Goal: Transaction & Acquisition: Purchase product/service

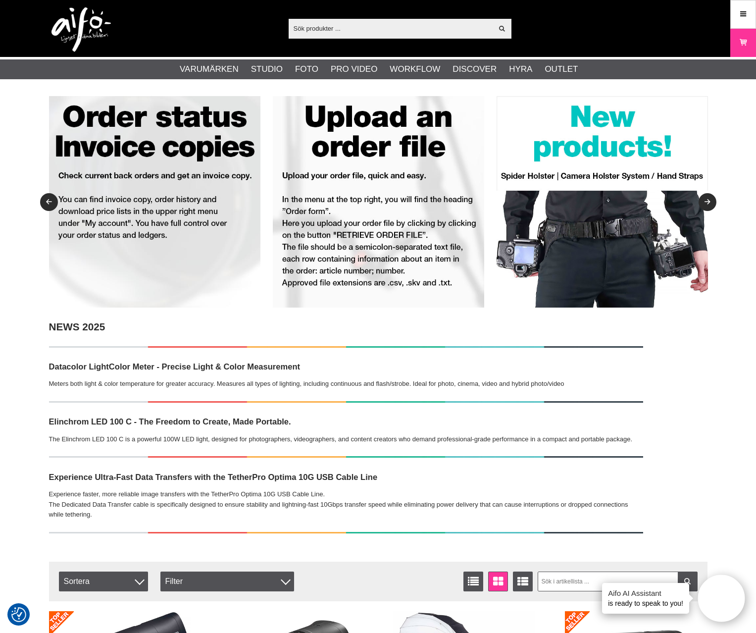
click at [353, 20] on div "Visa alla" at bounding box center [400, 29] width 223 height 20
click at [356, 27] on input "text" at bounding box center [391, 28] width 205 height 15
paste input "CO-0165"
type input "CO-0165"
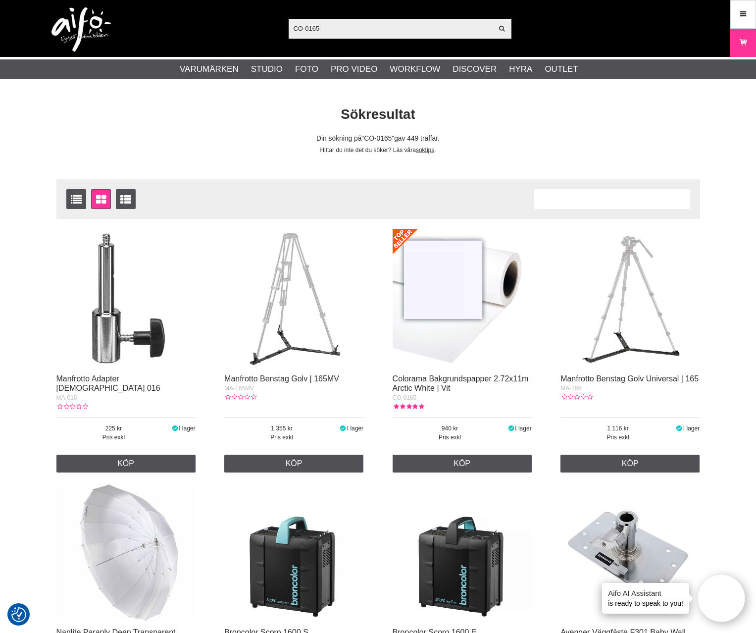
click at [453, 321] on img at bounding box center [462, 298] width 139 height 139
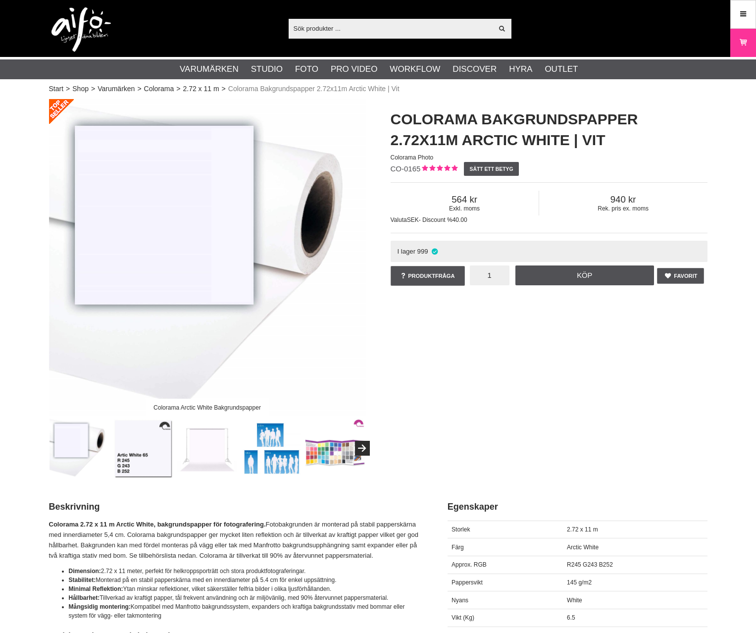
click at [491, 280] on input "1" at bounding box center [490, 275] width 40 height 20
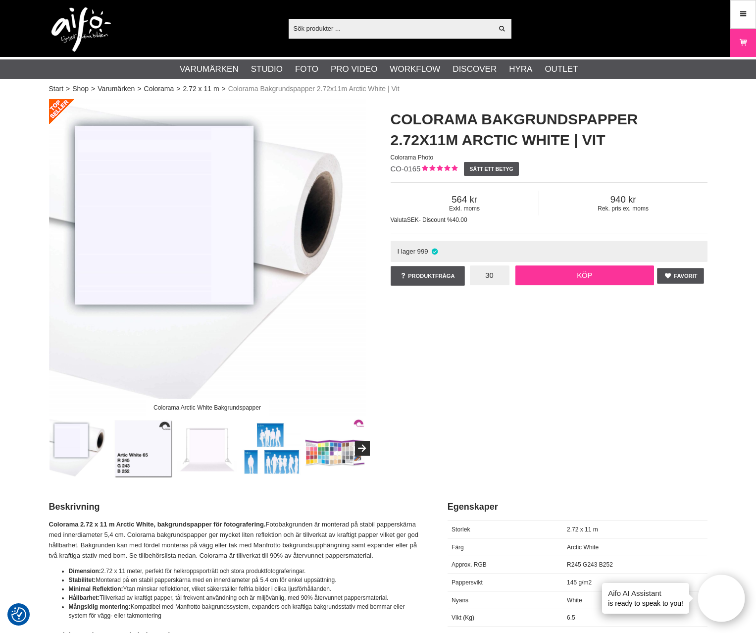
type input "30"
click at [569, 285] on link "Köp" at bounding box center [585, 275] width 139 height 20
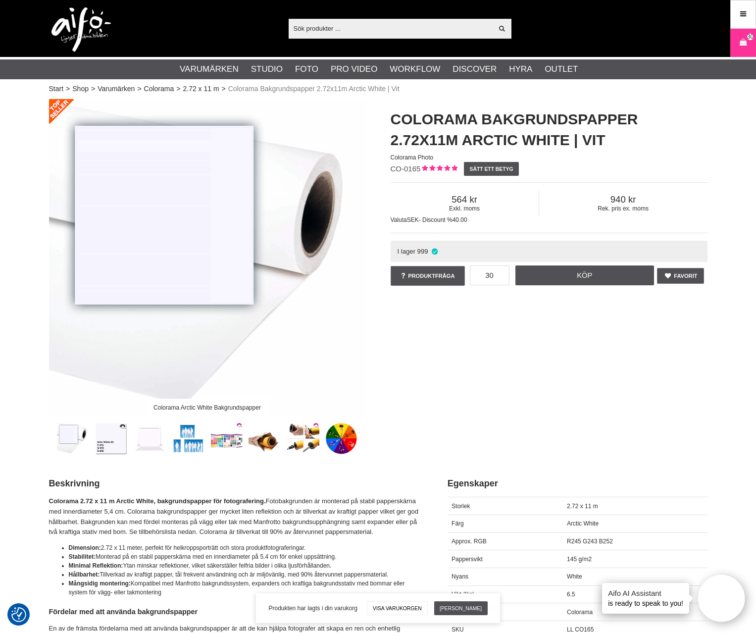
click at [348, 23] on input "text" at bounding box center [391, 28] width 205 height 15
paste input "CO-0152"
type input "CO-0152"
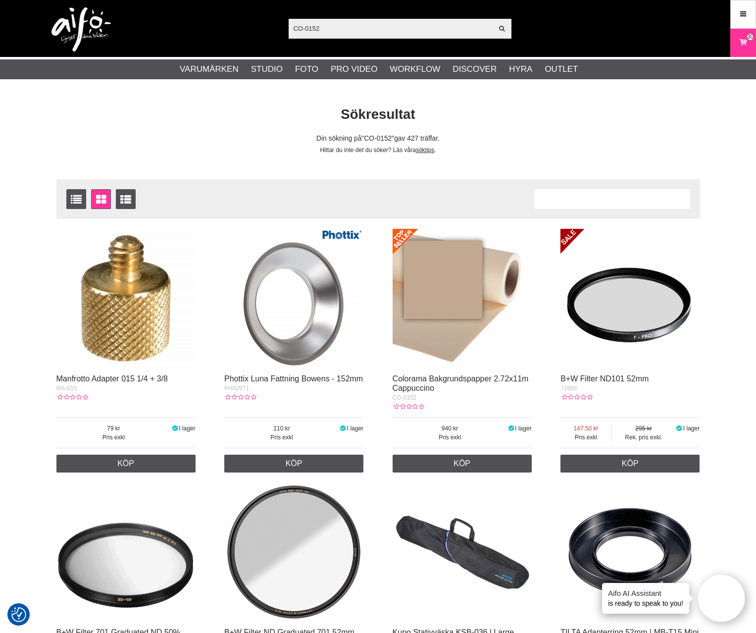
click at [477, 281] on img at bounding box center [462, 298] width 139 height 139
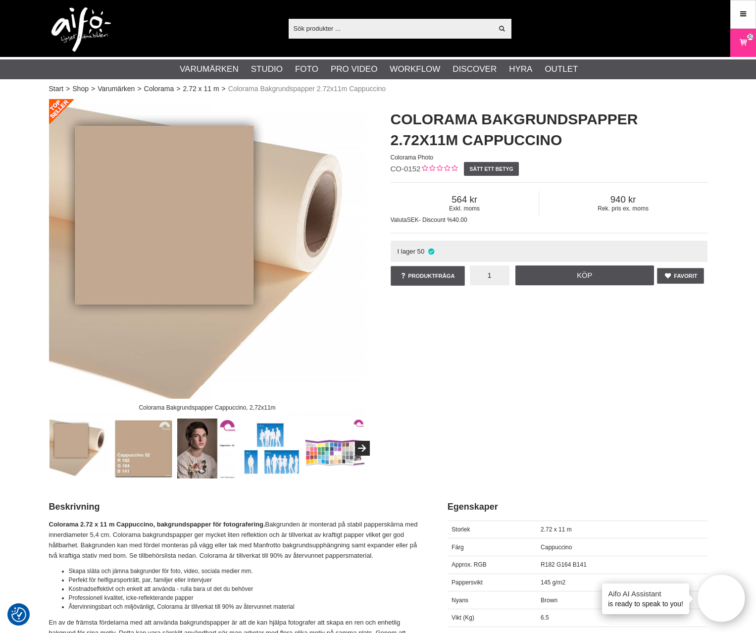
click at [490, 280] on input "1" at bounding box center [490, 275] width 40 height 20
type input "5"
click at [585, 276] on link "Köp" at bounding box center [585, 275] width 139 height 20
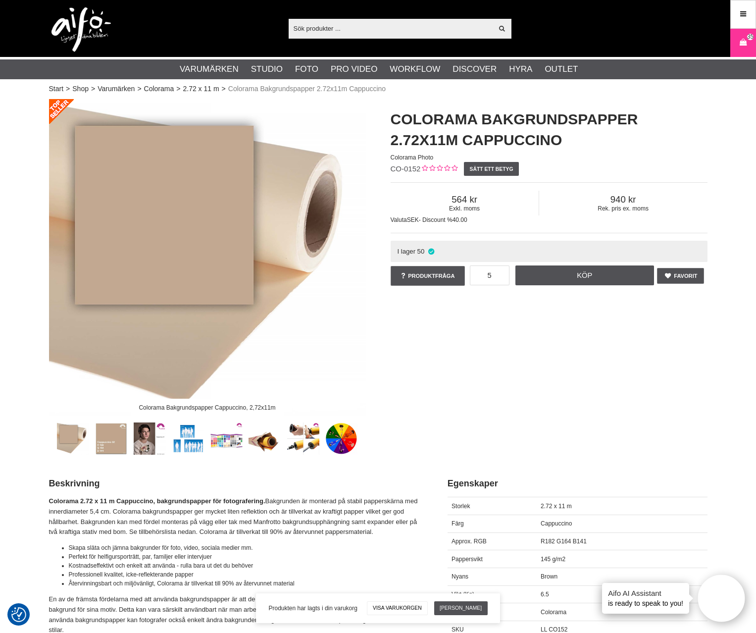
click at [378, 31] on input "text" at bounding box center [391, 28] width 205 height 15
paste input "CUC15RT-ORG"
type input "CUC15RT-ORG"
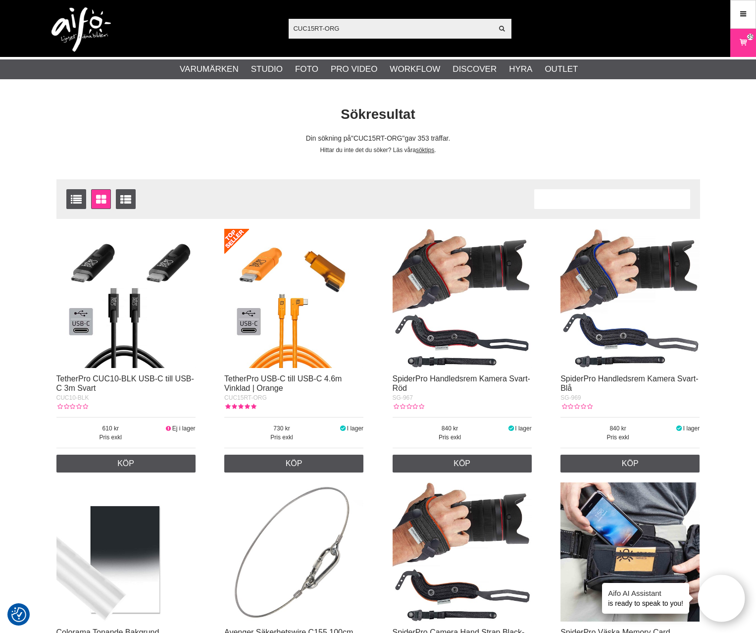
click at [341, 307] on img at bounding box center [293, 298] width 139 height 139
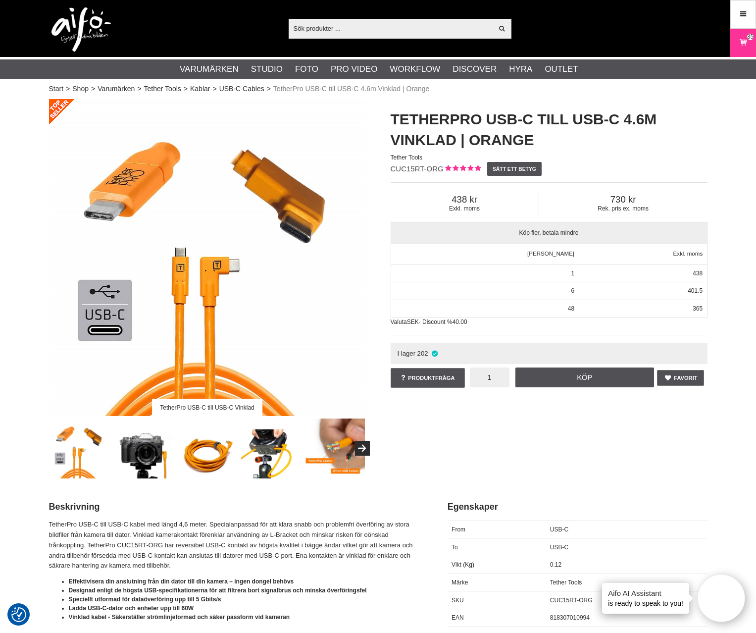
click at [506, 375] on input "1" at bounding box center [490, 377] width 40 height 20
type input "6"
click at [569, 440] on div "TetherPro USB-C till USB-C Vinklad TetherPro USB-C till USB-C 4.6m Vinklad | Or…" at bounding box center [378, 288] width 683 height 379
click at [608, 384] on link "Köp" at bounding box center [585, 377] width 139 height 20
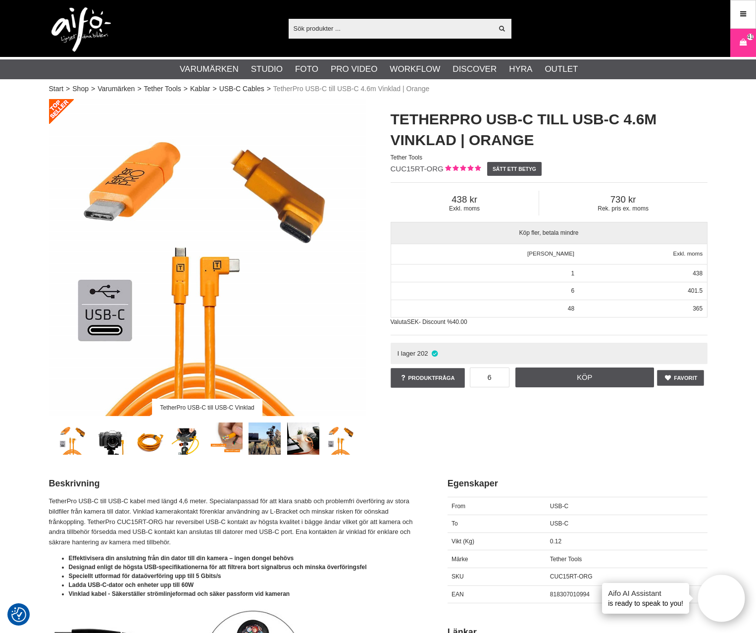
click at [351, 29] on input "text" at bounding box center [391, 28] width 205 height 15
paste input "CU8015-ORG"
type input "CU8015-ORG"
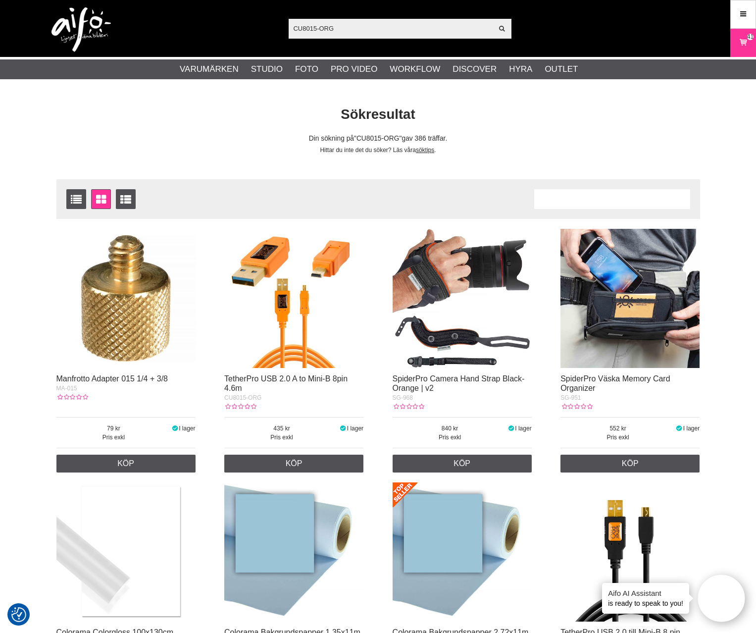
click at [279, 268] on img at bounding box center [293, 298] width 139 height 139
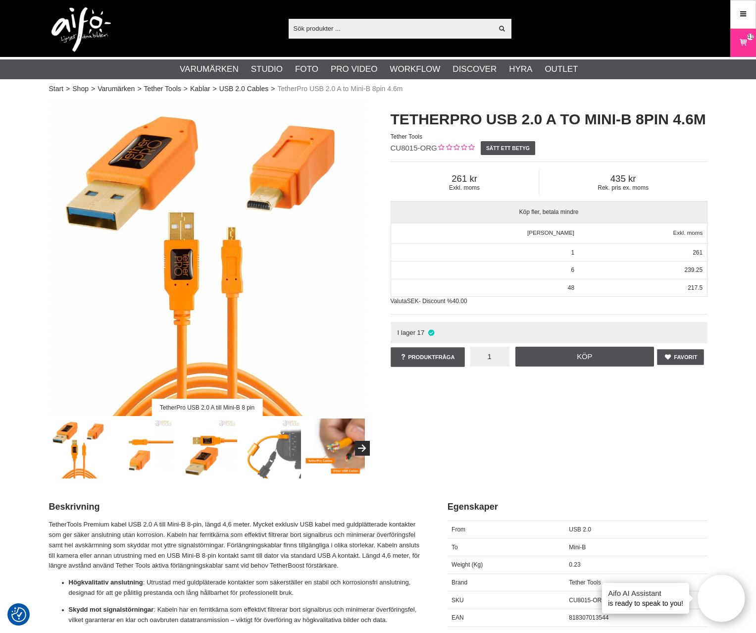
click at [501, 358] on input "1" at bounding box center [490, 357] width 40 height 20
type input "6"
drag, startPoint x: 552, startPoint y: 455, endPoint x: 583, endPoint y: 385, distance: 77.1
click at [552, 453] on div "TetherPro USB 2.0 A till Mini-B 8 pin TetherPro USB 2.0 A to Mini-B 8pin 4.6m T…" at bounding box center [378, 288] width 683 height 379
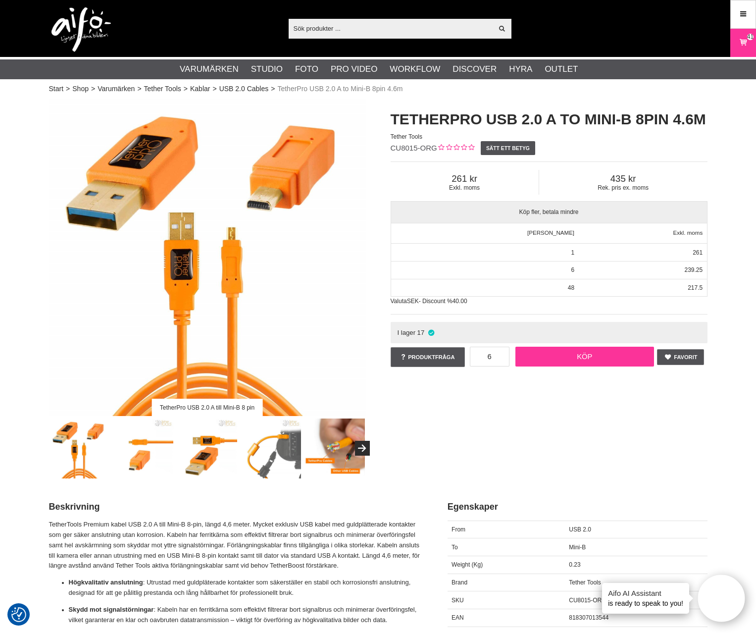
click at [586, 363] on link "Köp" at bounding box center [585, 357] width 139 height 20
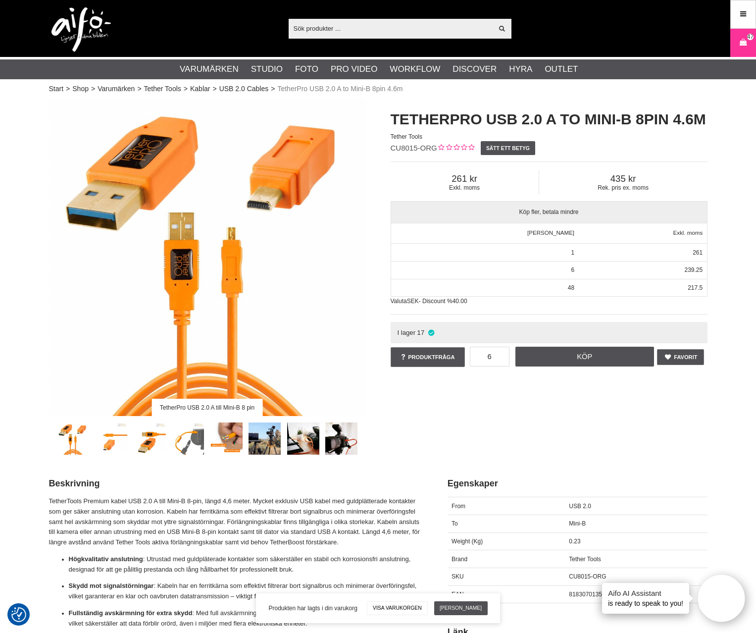
click at [357, 11] on div "Visa alla Artiklar Kategorier av artiklar Din sökning på gav inga träffar. Var …" at bounding box center [378, 28] width 673 height 57
click at [337, 33] on input "text" at bounding box center [391, 28] width 205 height 15
paste input "LA-9001"
type input "LA-9001"
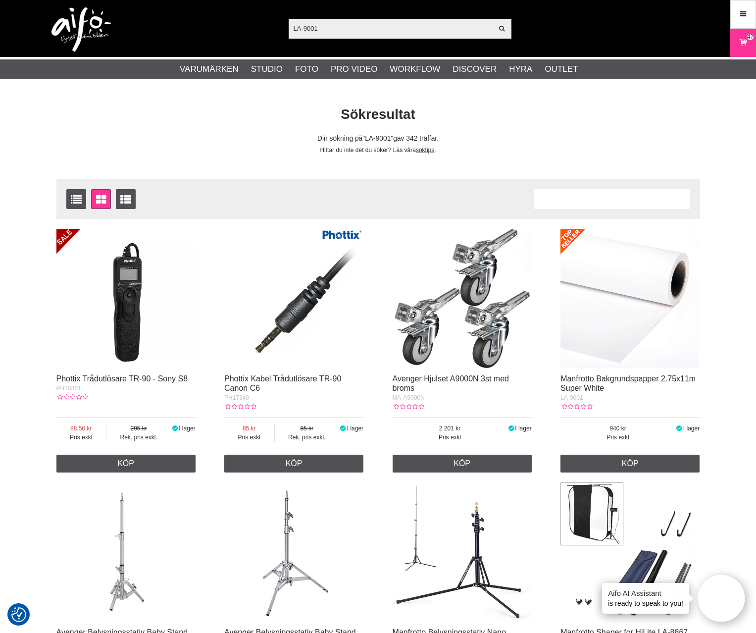
click at [640, 308] on img at bounding box center [630, 298] width 139 height 139
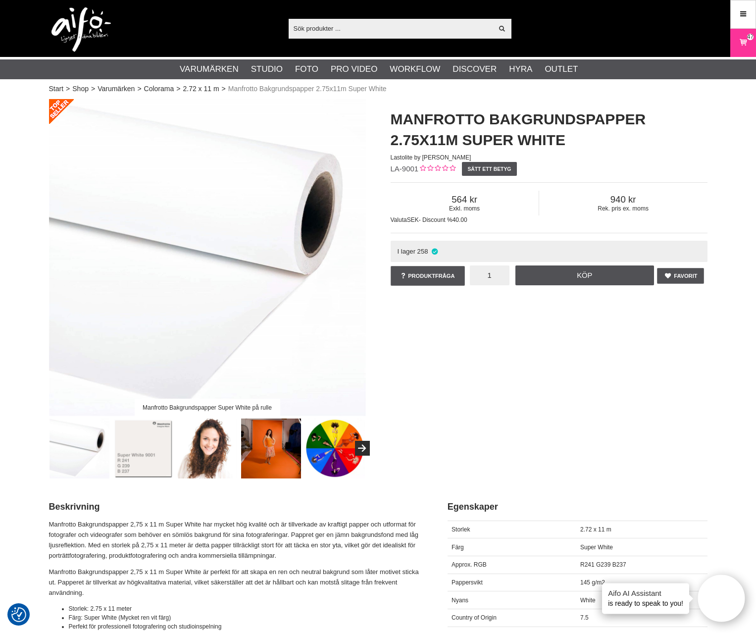
click at [500, 276] on input "1" at bounding box center [490, 275] width 40 height 20
type input "5"
click at [551, 284] on link "Köp" at bounding box center [585, 275] width 139 height 20
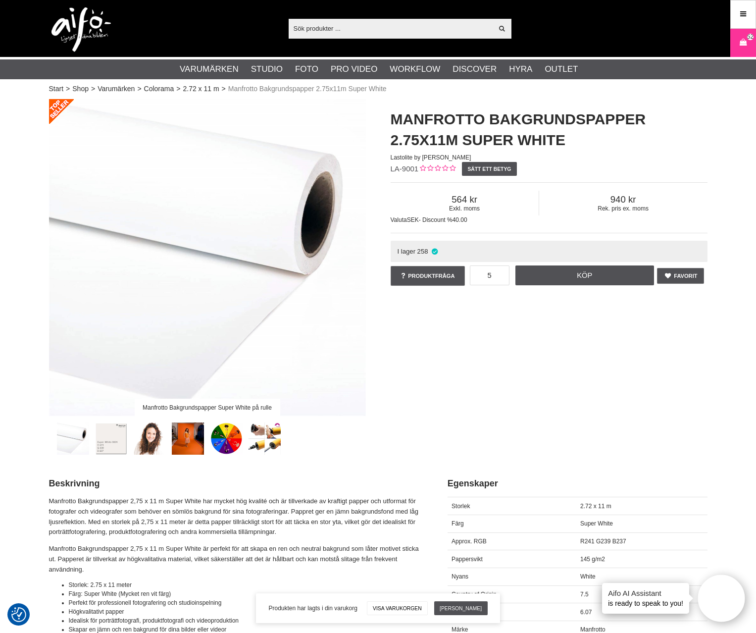
click at [363, 18] on div "Visa alla Artiklar Kategorier av artiklar Din sökning på gav inga träffar. Var …" at bounding box center [378, 28] width 673 height 57
click at [357, 24] on input "text" at bounding box center [391, 28] width 205 height 15
paste input "CO-0179"
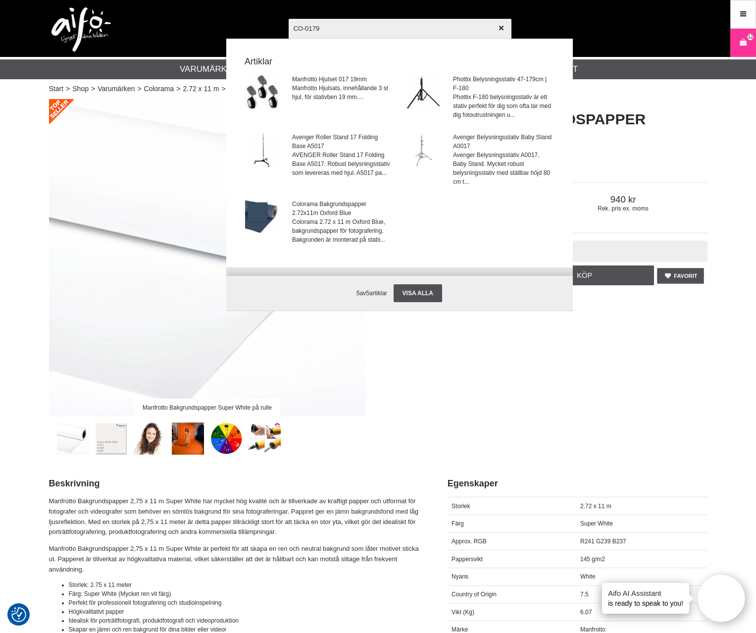
type input "CO-0179"
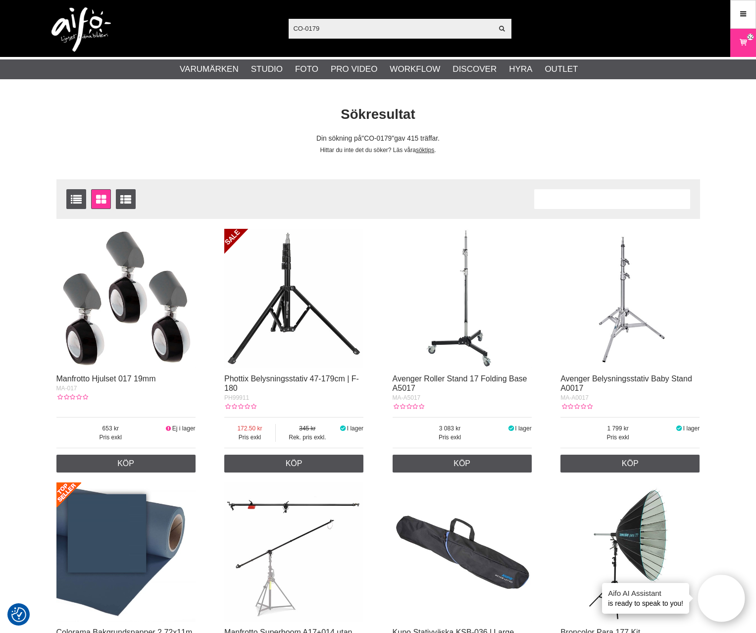
scroll to position [335, 0]
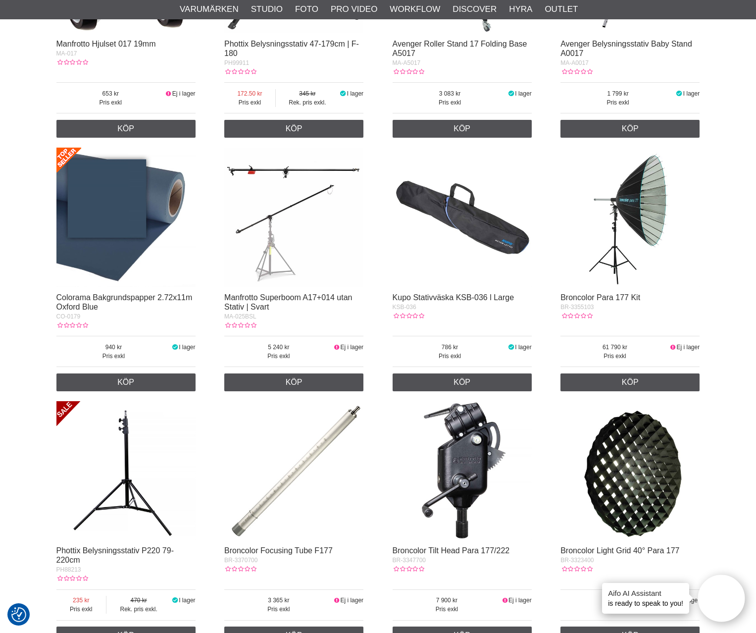
click at [138, 217] on img at bounding box center [125, 217] width 139 height 139
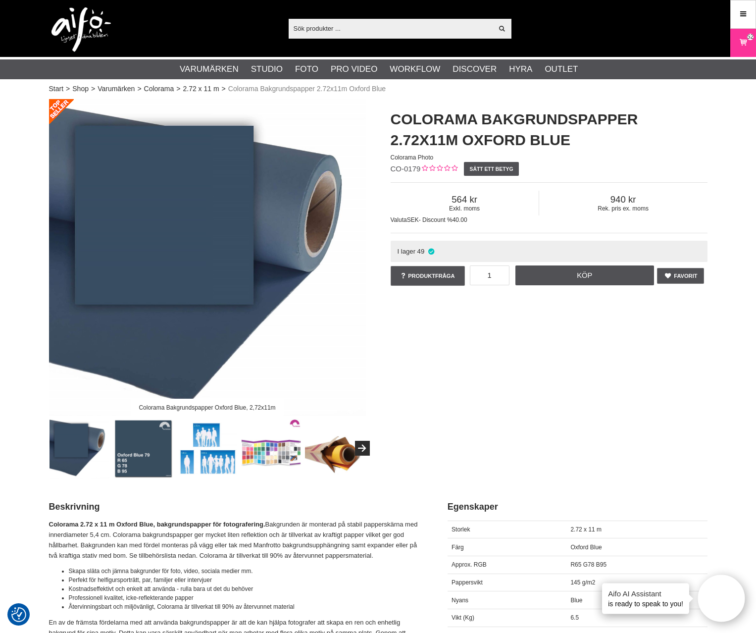
click at [510, 282] on div "1 Köp" at bounding box center [562, 275] width 184 height 20
click at [496, 277] on input "1" at bounding box center [490, 275] width 40 height 20
type input "2"
click at [599, 273] on link "Köp" at bounding box center [585, 275] width 139 height 20
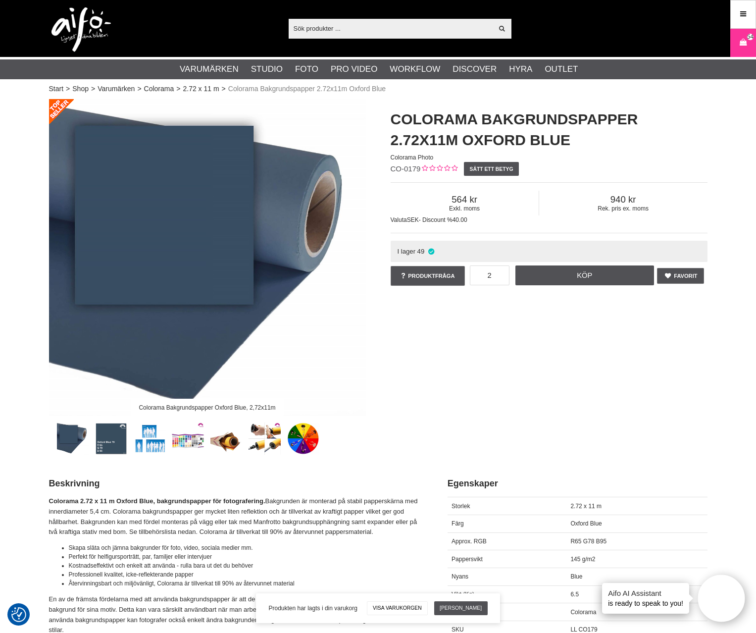
click at [315, 32] on input "text" at bounding box center [391, 28] width 205 height 15
paste input "CO-0521"
type input "CO-0521"
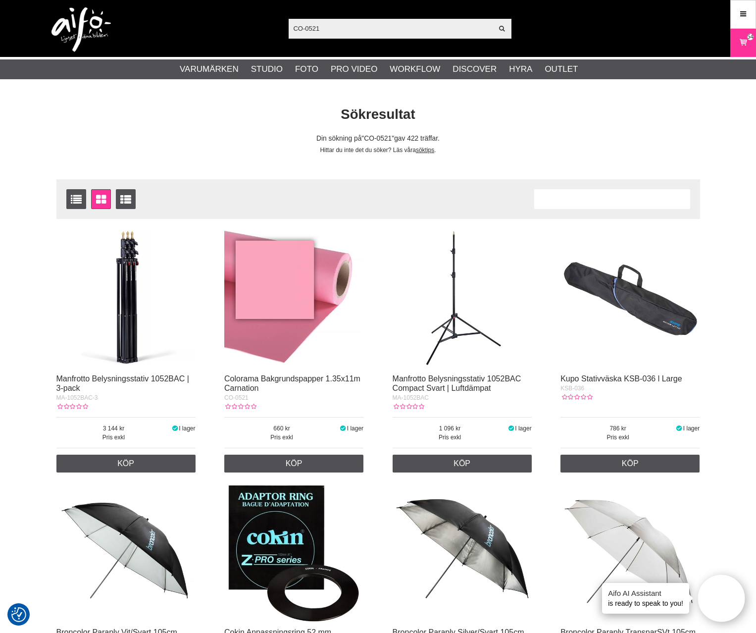
click at [313, 273] on img at bounding box center [293, 298] width 139 height 139
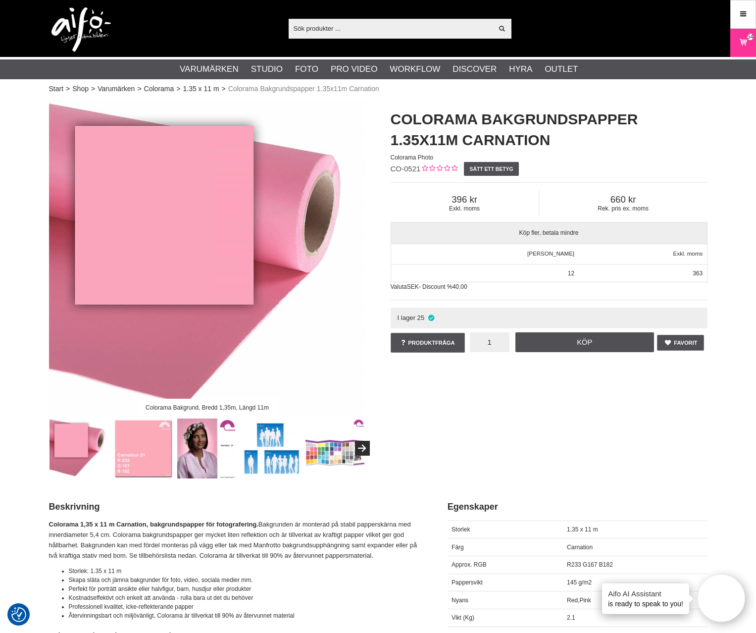
click at [483, 345] on input "1" at bounding box center [490, 342] width 40 height 20
type input "2"
click at [566, 407] on div "Colorama Bakgrund, Bredd 1,35m, Längd 11m Colorama Bakgrundspapper 1.35x11m Car…" at bounding box center [378, 288] width 683 height 379
click at [591, 338] on link "Köp" at bounding box center [585, 342] width 139 height 20
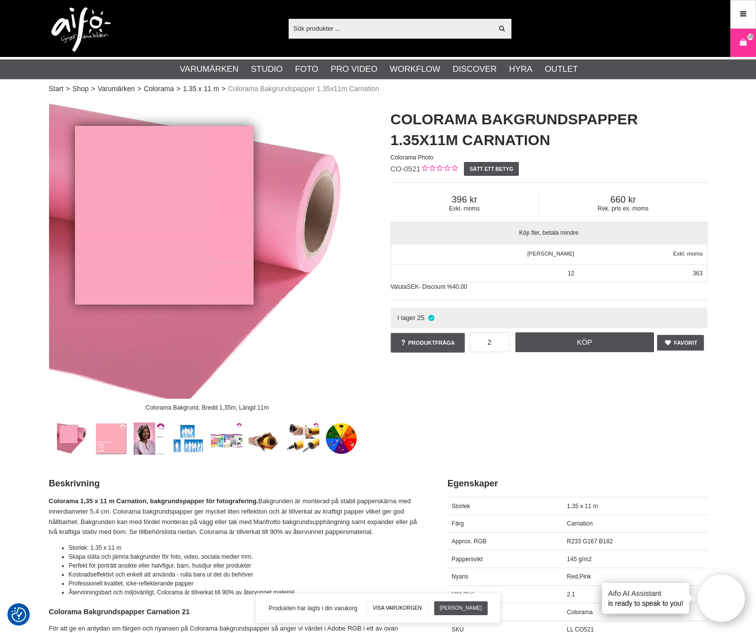
click at [363, 17] on div "Visa alla Artiklar Kategorier av artiklar Din sökning på gav inga träffar. Var …" at bounding box center [378, 28] width 673 height 57
click at [362, 23] on input "text" at bounding box center [391, 28] width 205 height 15
paste input "SE-308X"
type input "SE-308X"
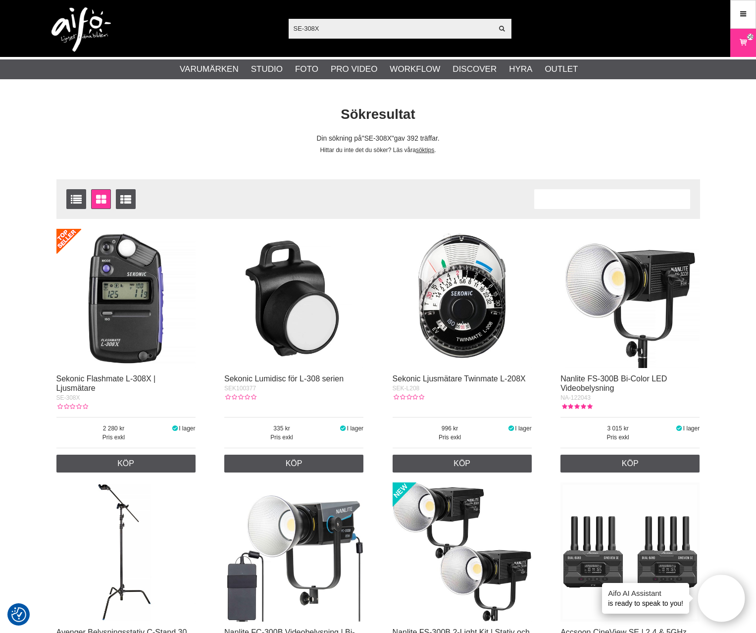
click at [109, 315] on img at bounding box center [125, 298] width 139 height 139
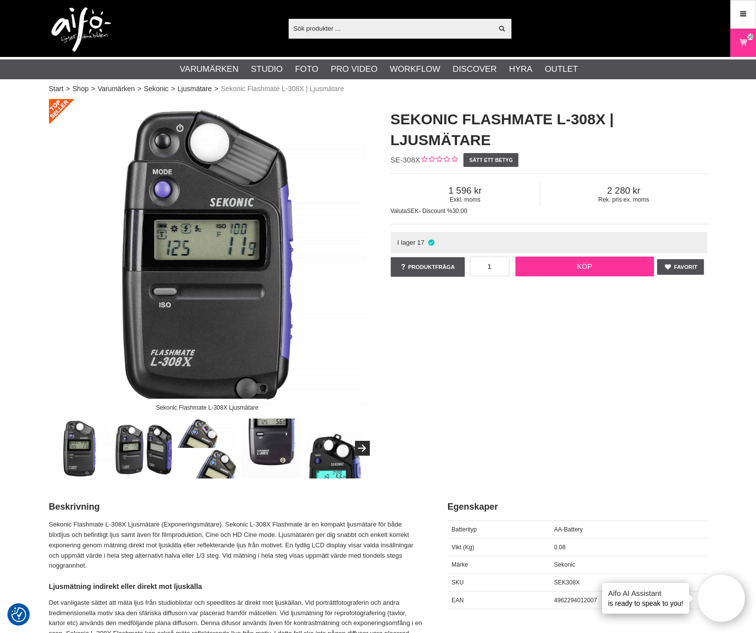
click at [535, 261] on link "Köp" at bounding box center [585, 267] width 139 height 20
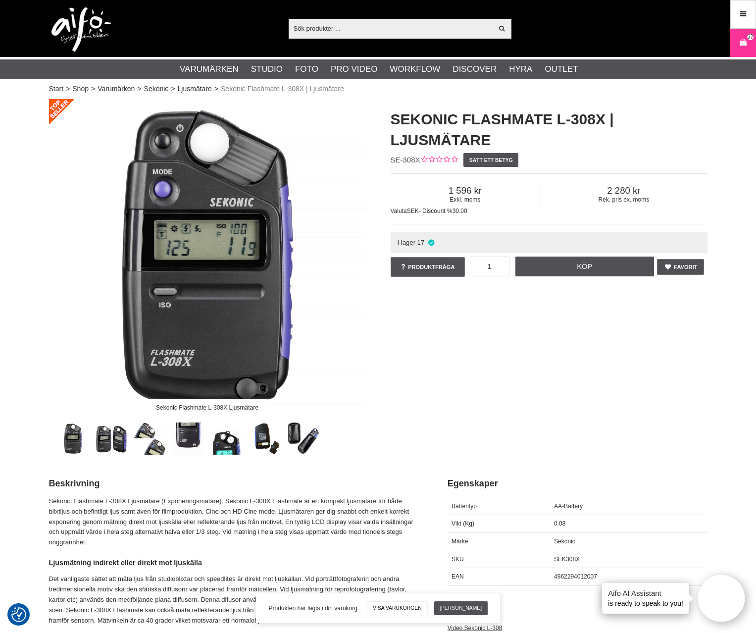
click at [337, 30] on input "text" at bounding box center [391, 28] width 205 height 15
paste input "CO-0150"
type input "CO-0150"
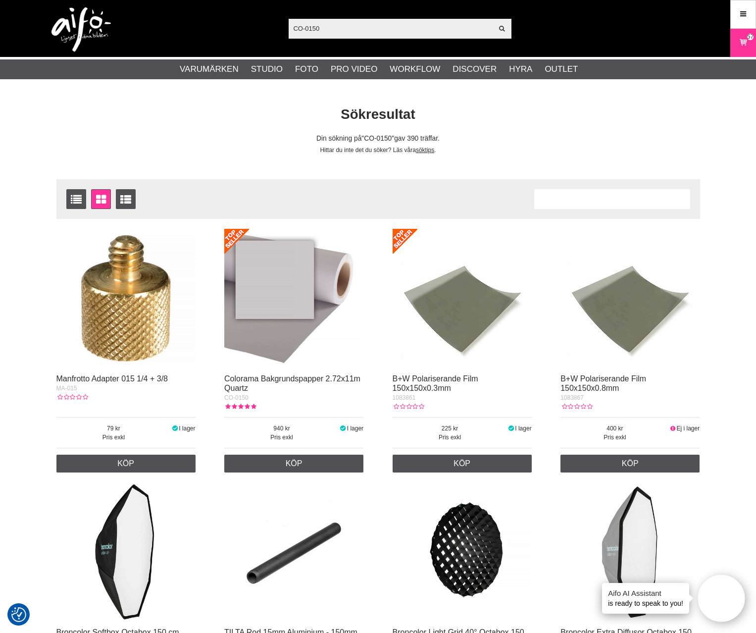
click at [282, 280] on img at bounding box center [293, 298] width 139 height 139
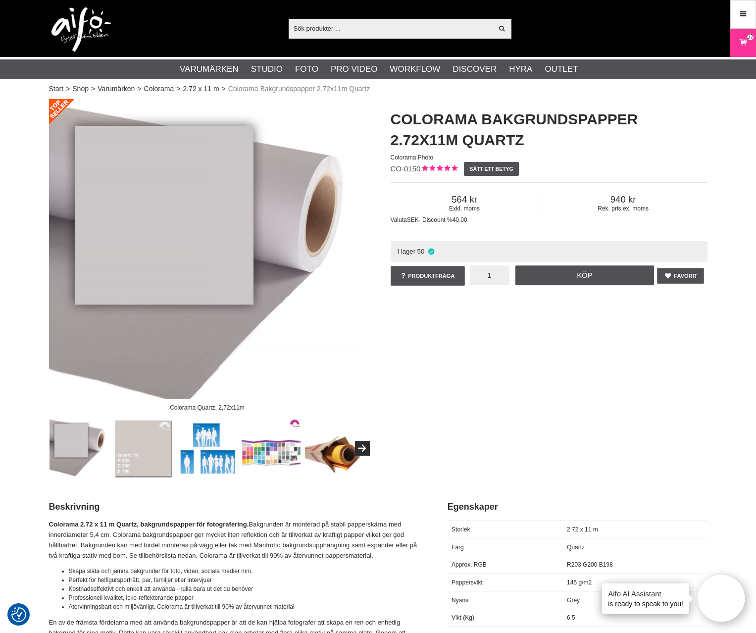
click at [493, 279] on input "1" at bounding box center [490, 275] width 40 height 20
type input "5"
drag, startPoint x: 517, startPoint y: 364, endPoint x: 521, endPoint y: 355, distance: 9.8
click at [518, 363] on div "Colorama Quartz, 2,72x11m Colorama Bakgrundspapper 2.72x11m Quartz Colorama Pho…" at bounding box center [378, 288] width 683 height 379
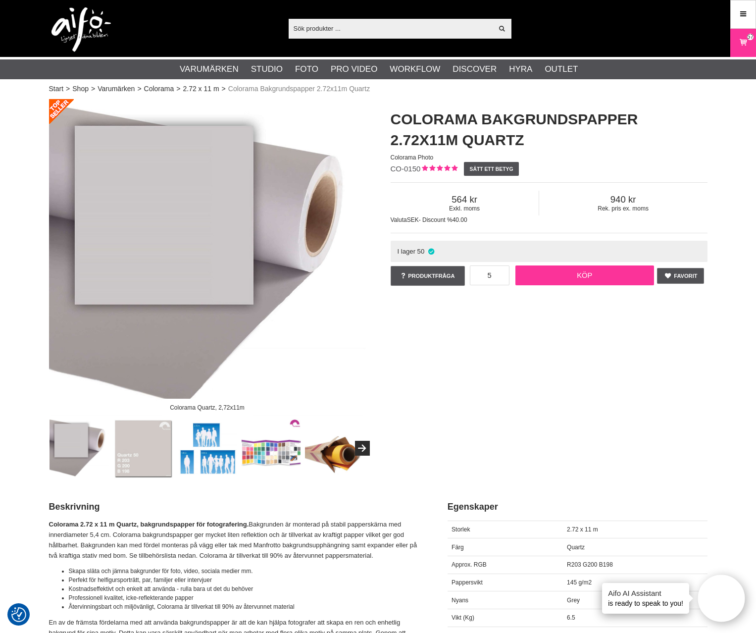
click at [585, 274] on link "Köp" at bounding box center [585, 275] width 139 height 20
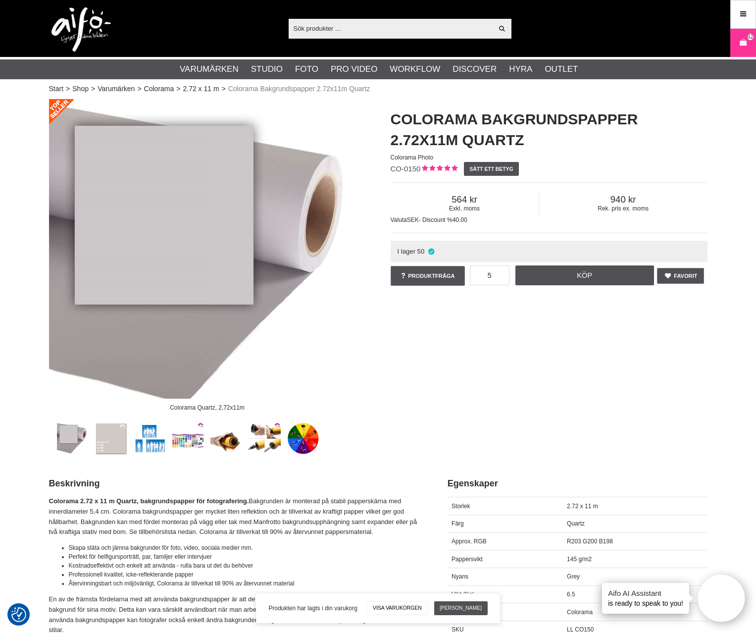
click at [340, 21] on input "text" at bounding box center [391, 28] width 205 height 15
paste input "LA-7622"
type input "LA-7622"
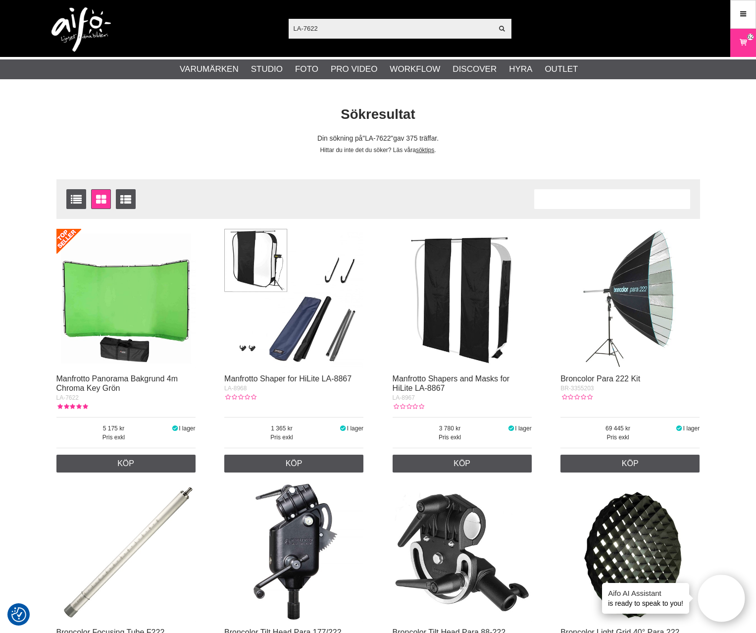
click at [117, 306] on img at bounding box center [125, 298] width 139 height 139
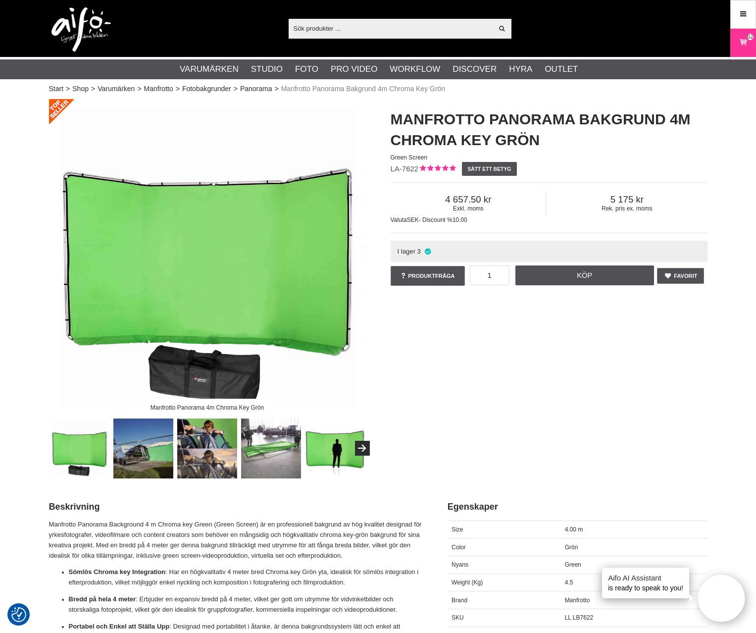
click at [154, 453] on img at bounding box center [143, 448] width 60 height 60
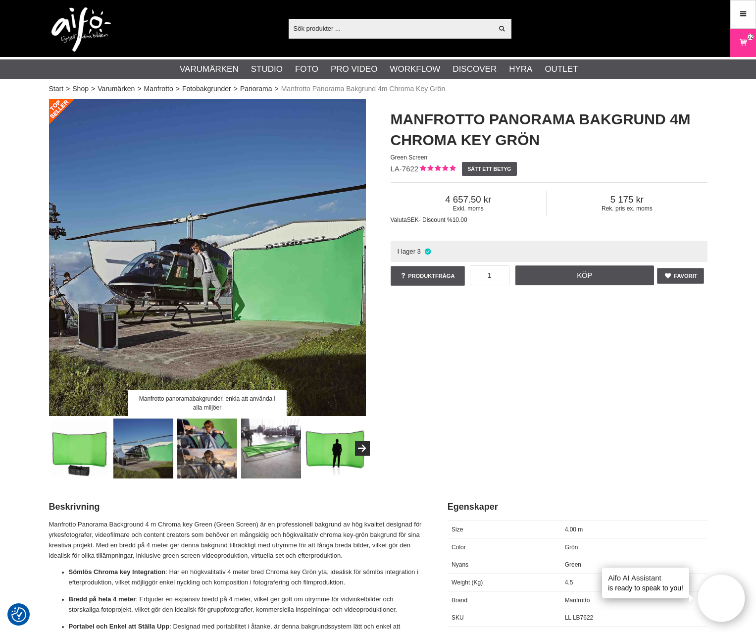
click at [189, 451] on img at bounding box center [207, 448] width 60 height 60
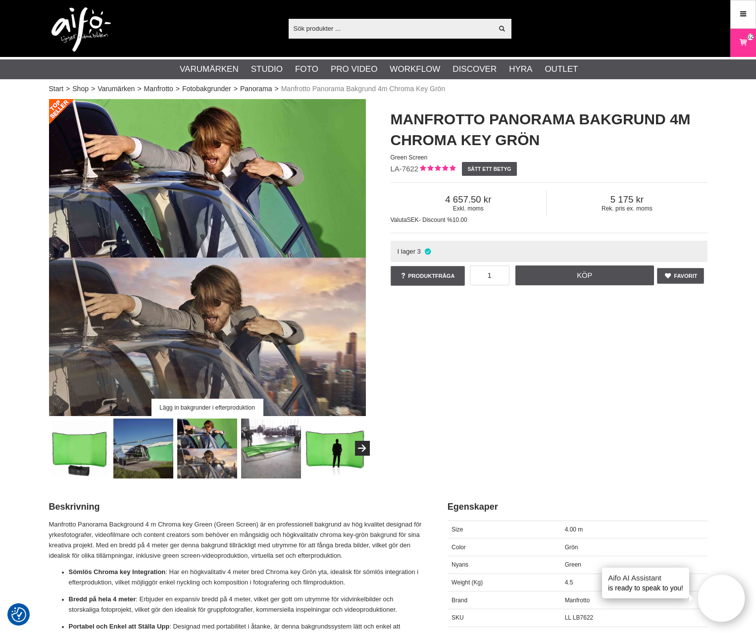
click at [288, 453] on img at bounding box center [271, 448] width 60 height 60
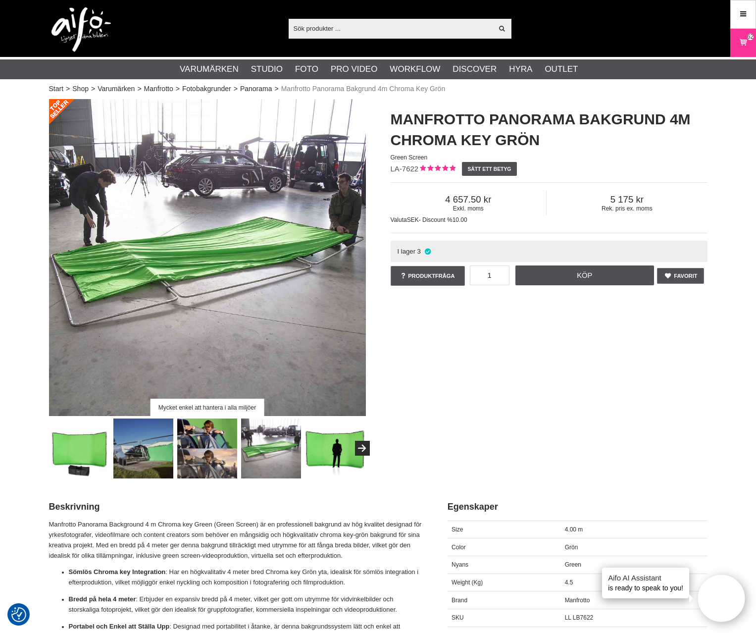
click at [320, 467] on img at bounding box center [335, 448] width 60 height 60
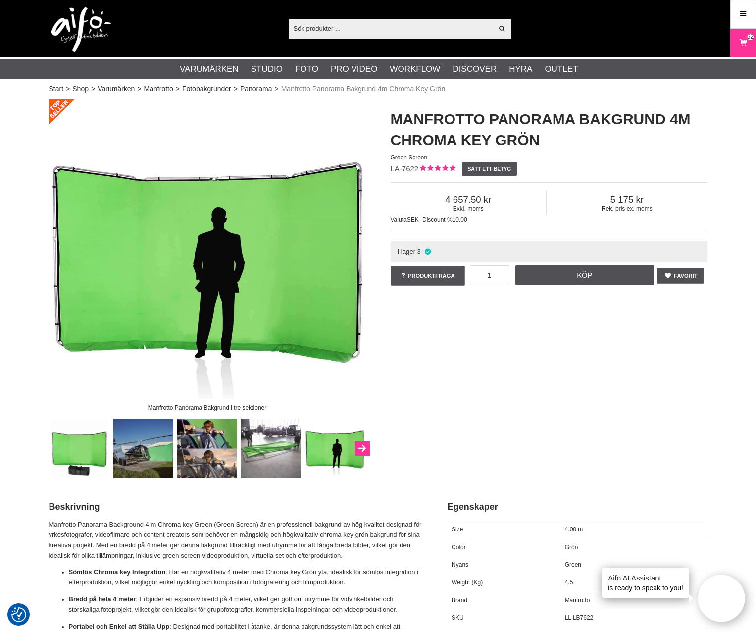
click at [360, 449] on button "Next" at bounding box center [362, 448] width 15 height 15
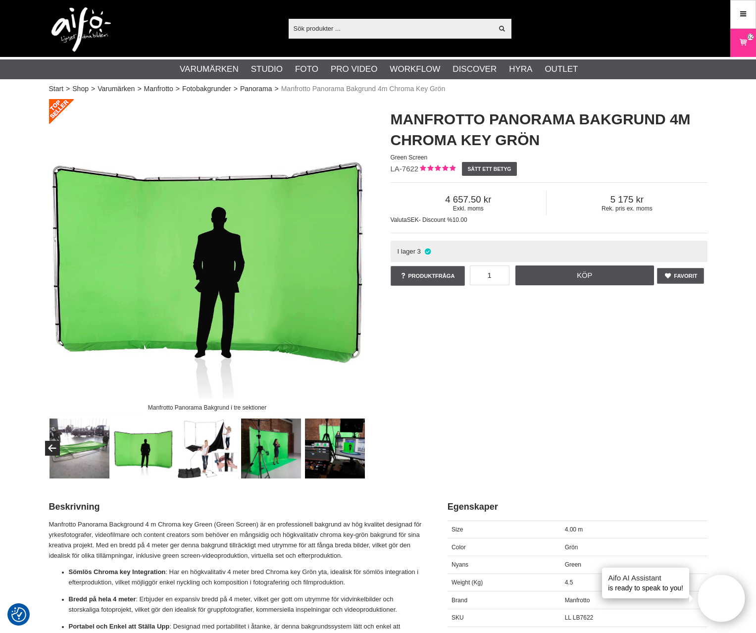
click at [260, 458] on img at bounding box center [271, 448] width 60 height 60
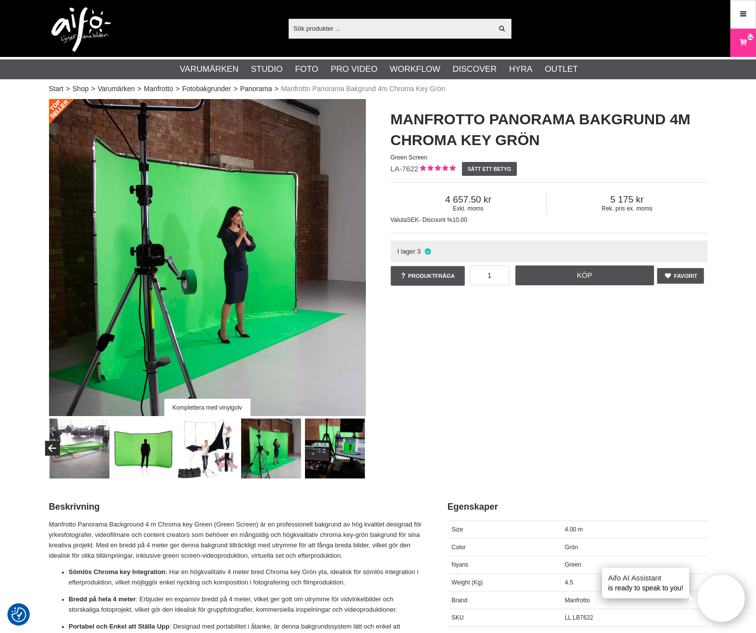
click at [211, 459] on img at bounding box center [207, 448] width 60 height 60
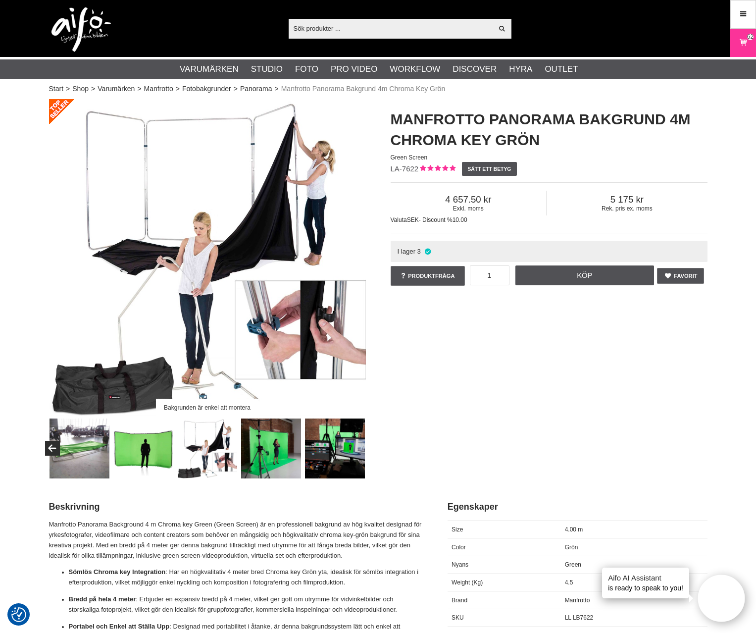
click at [261, 449] on img at bounding box center [271, 448] width 60 height 60
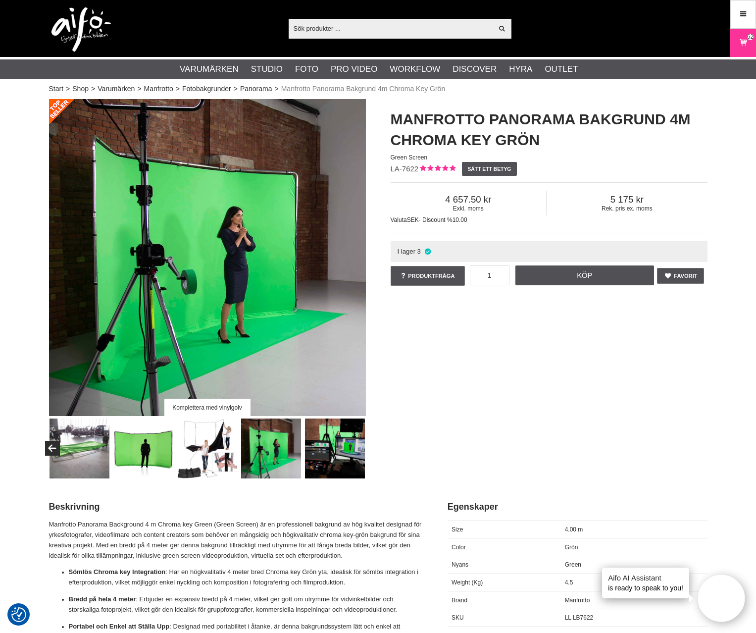
click at [325, 448] on img at bounding box center [335, 448] width 60 height 60
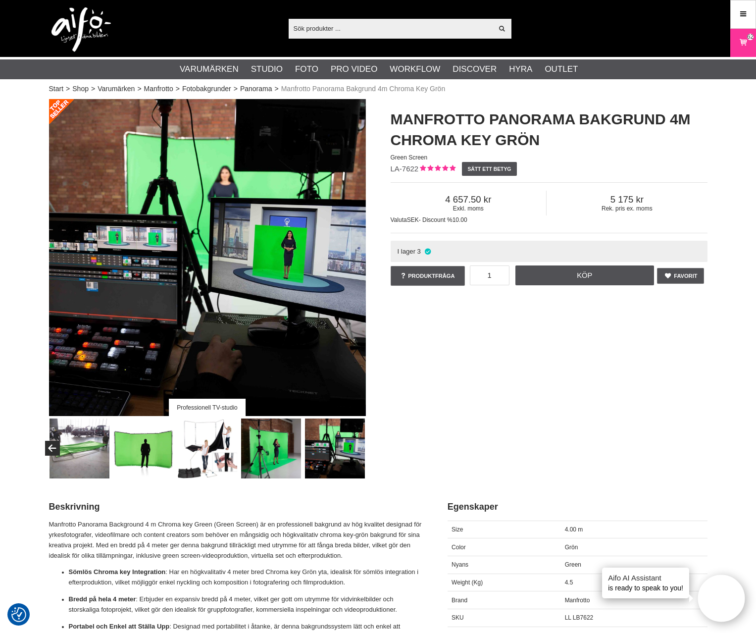
click at [328, 451] on img at bounding box center [335, 448] width 60 height 60
click at [287, 465] on img at bounding box center [271, 448] width 60 height 60
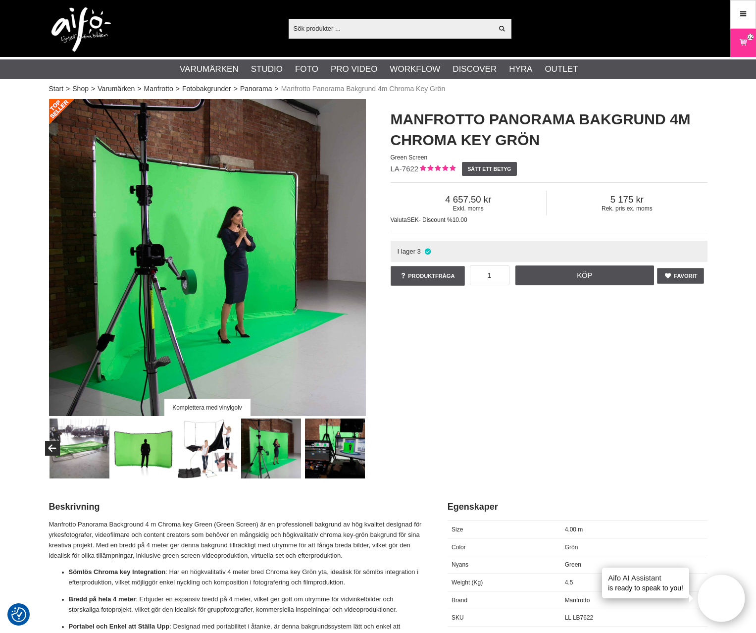
click at [222, 455] on img at bounding box center [207, 448] width 60 height 60
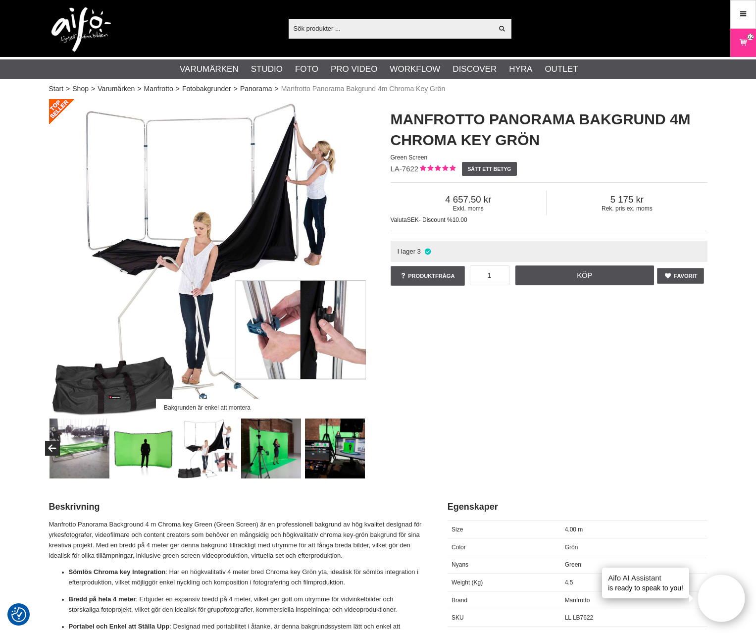
click at [121, 442] on img at bounding box center [143, 448] width 60 height 60
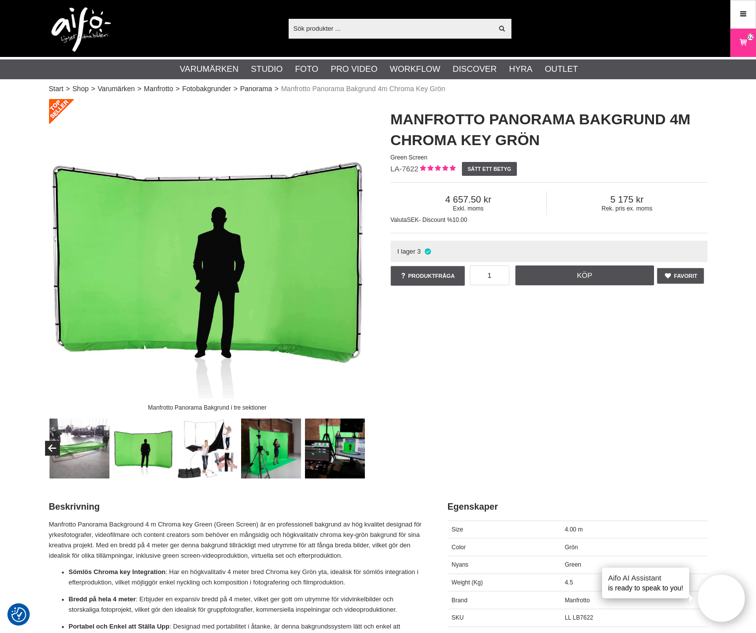
click at [84, 429] on img at bounding box center [80, 448] width 60 height 60
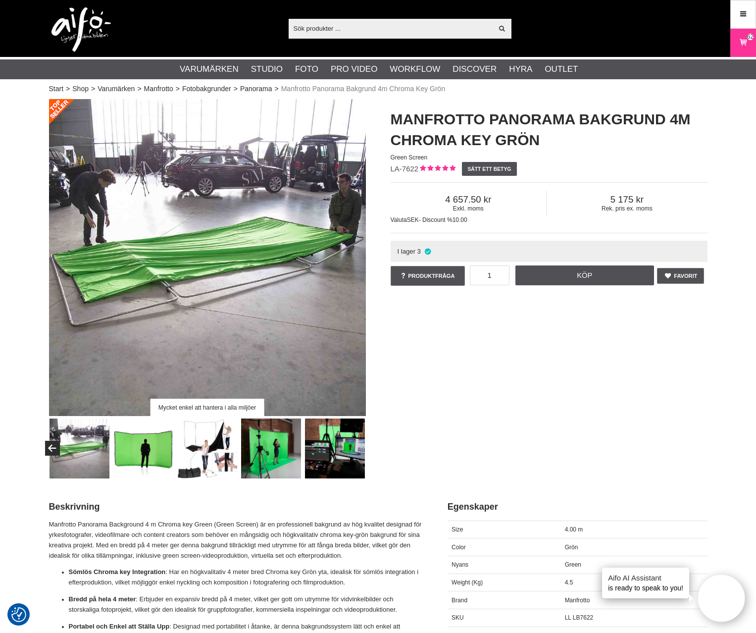
click at [42, 458] on div "Mycket enkel att hantera i alla miljöer" at bounding box center [208, 288] width 342 height 379
click at [45, 452] on button "Previous" at bounding box center [52, 448] width 15 height 15
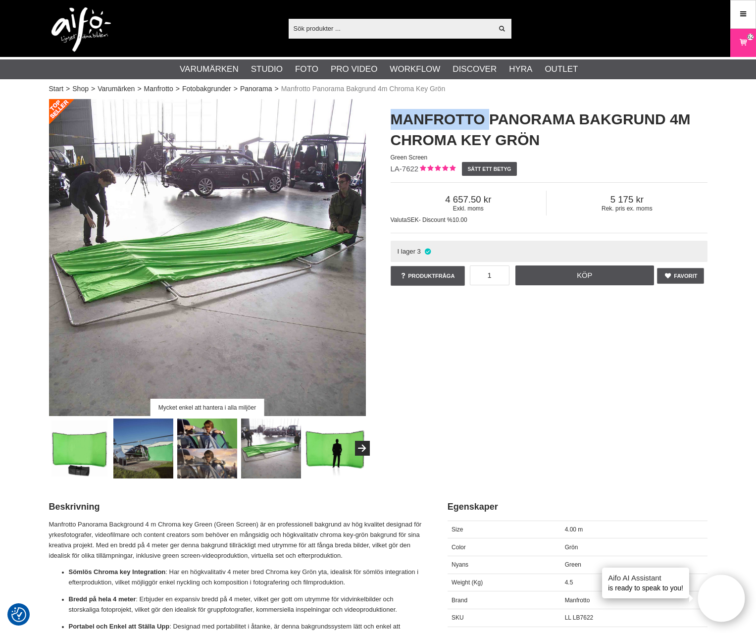
click at [45, 452] on div "Mycket enkel att hantera i alla miljöer" at bounding box center [208, 288] width 342 height 379
click at [45, 455] on div "Mycket enkel att hantera i alla miljöer" at bounding box center [208, 288] width 342 height 379
click at [111, 466] on div at bounding box center [303, 448] width 511 height 60
click at [172, 458] on img at bounding box center [143, 448] width 60 height 60
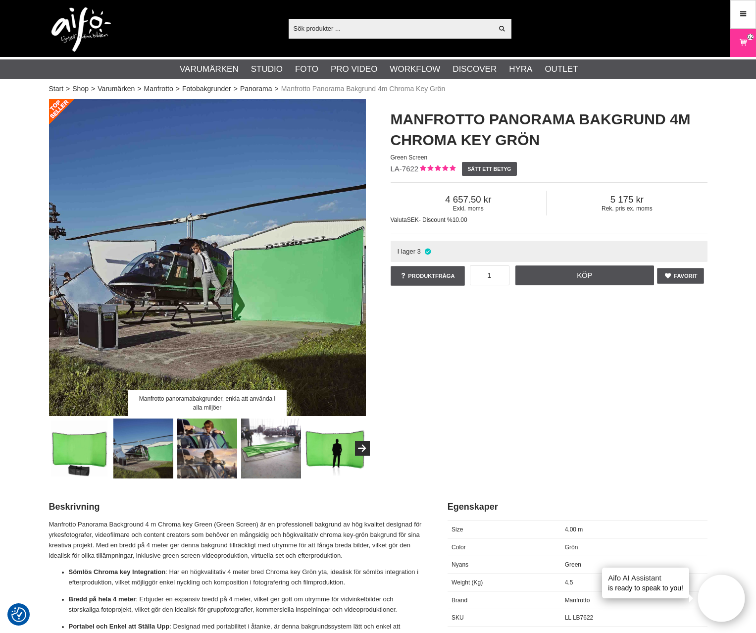
click at [271, 438] on img at bounding box center [271, 448] width 60 height 60
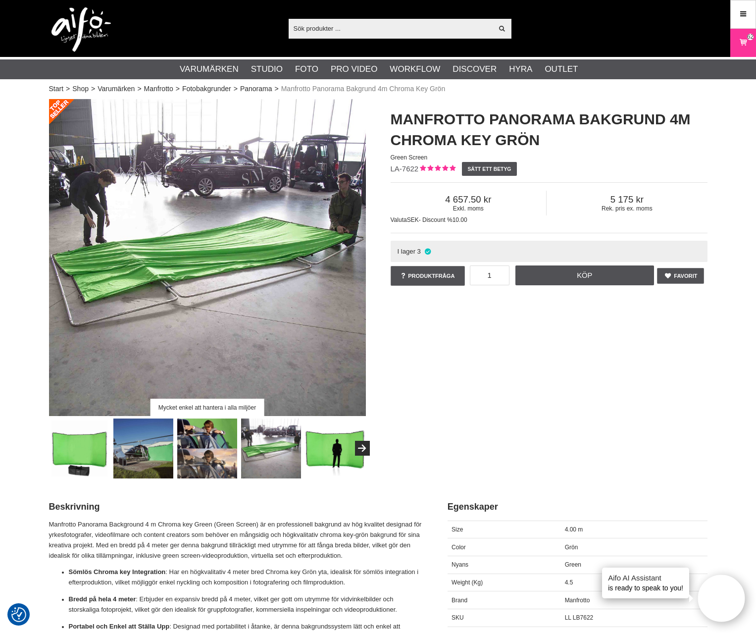
click at [238, 451] on div at bounding box center [303, 448] width 511 height 60
click at [227, 451] on img at bounding box center [207, 448] width 60 height 60
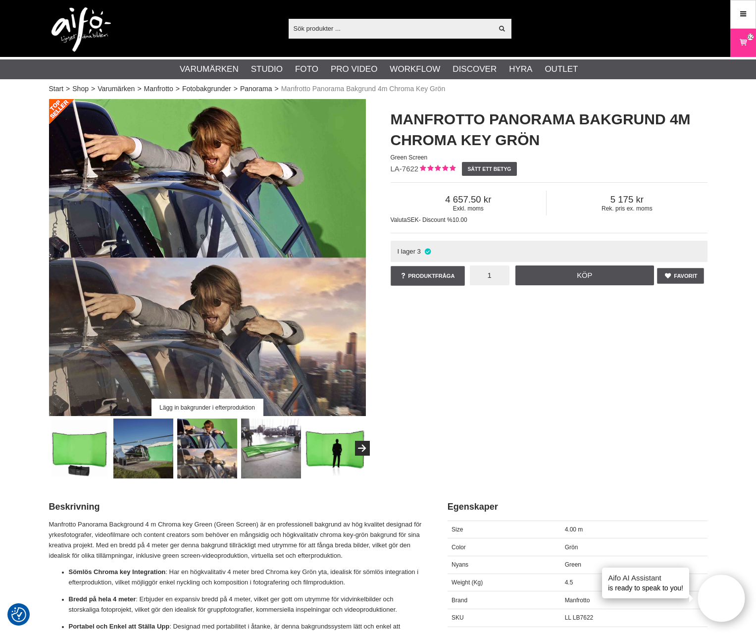
click at [489, 282] on input "1" at bounding box center [490, 275] width 40 height 20
type input "2"
click at [531, 340] on div "Lägg in bakgrunder i efterproduktion Manfrotto Panorama Bakgrund 4m Chroma Key …" at bounding box center [378, 288] width 683 height 379
click at [577, 273] on link "Köp" at bounding box center [585, 275] width 139 height 20
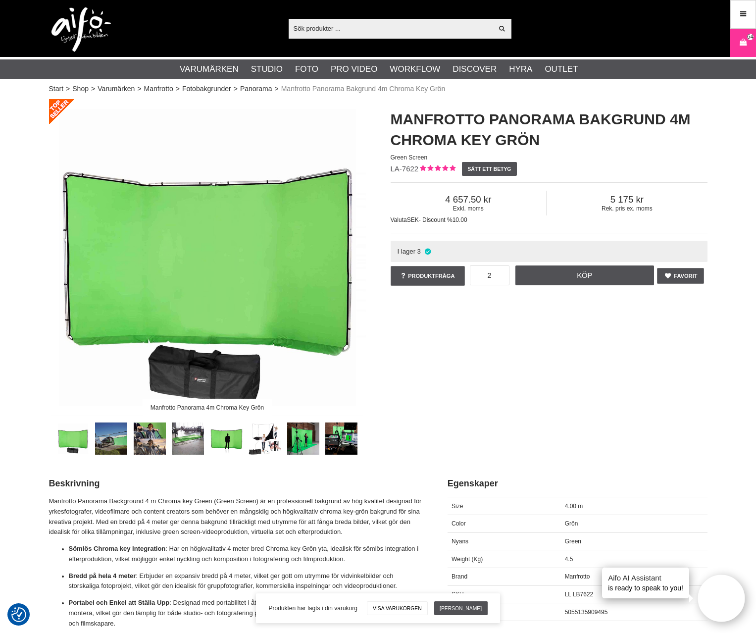
click at [343, 24] on input "text" at bounding box center [391, 28] width 205 height 15
paste input "CO-0146"
type input "CO-0146"
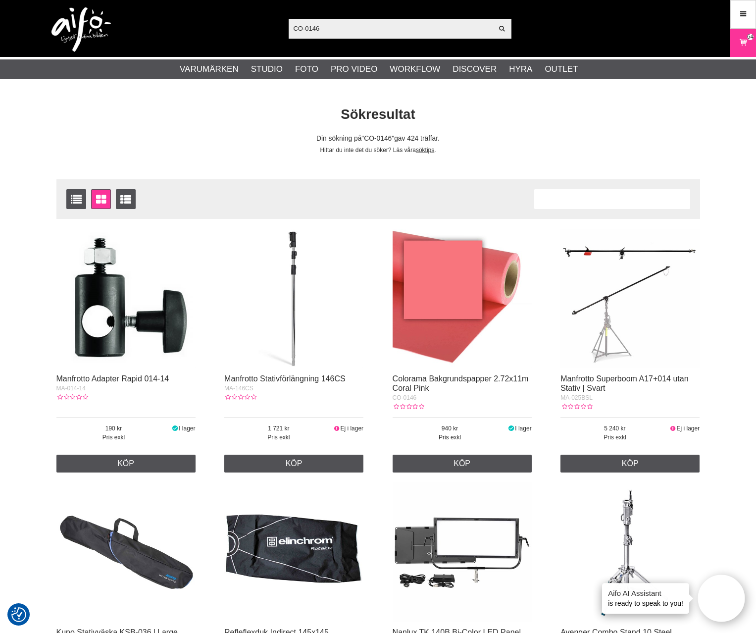
click at [468, 315] on img at bounding box center [462, 298] width 139 height 139
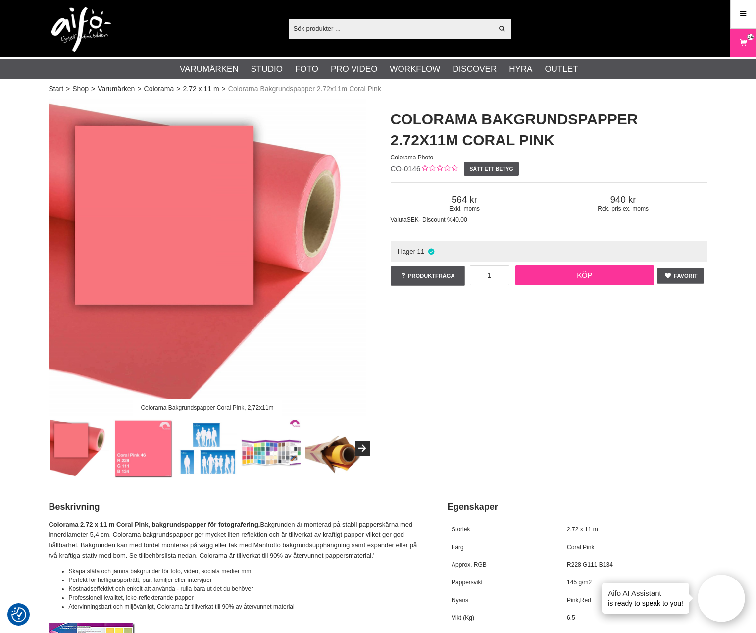
click at [567, 280] on link "Köp" at bounding box center [585, 275] width 139 height 20
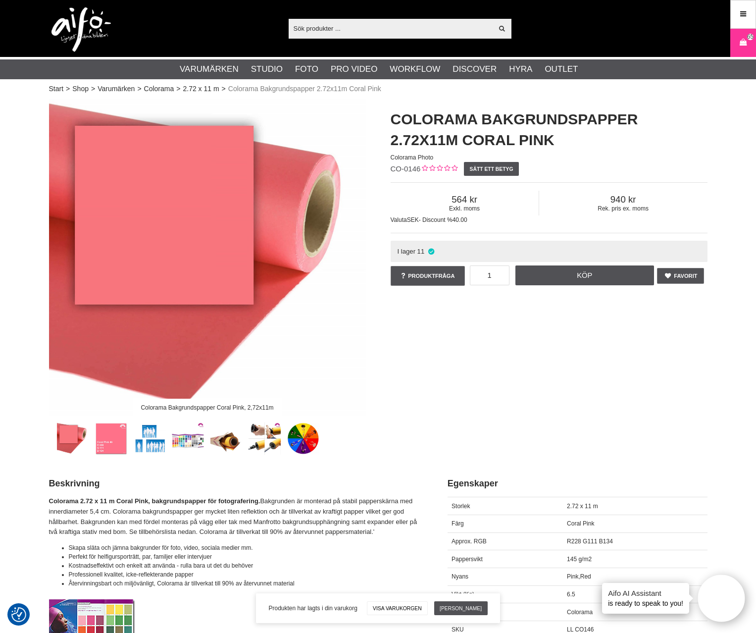
click at [310, 27] on input "text" at bounding box center [391, 28] width 205 height 15
paste input "CO0177"
type input "CO0177"
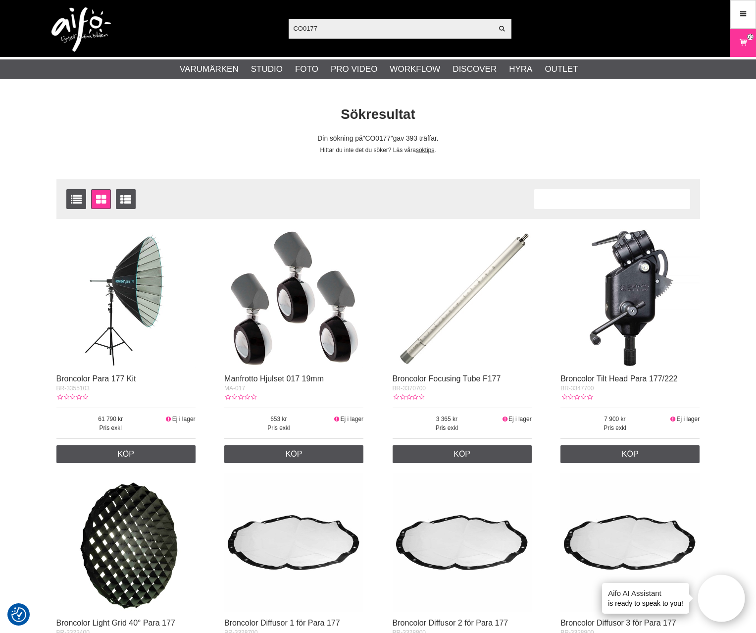
click at [359, 24] on input "CO0177" at bounding box center [391, 28] width 205 height 15
click at [302, 38] on div "CO0177 Visa alla" at bounding box center [400, 29] width 223 height 20
click at [302, 30] on input "CO0177" at bounding box center [391, 28] width 205 height 15
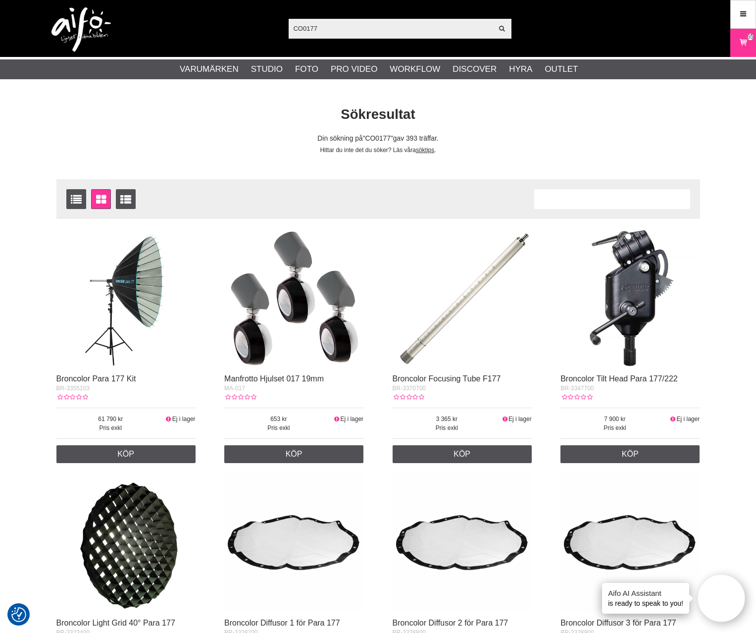
type input "CO-0177"
click at [339, 31] on input "CO-0177" at bounding box center [391, 28] width 205 height 15
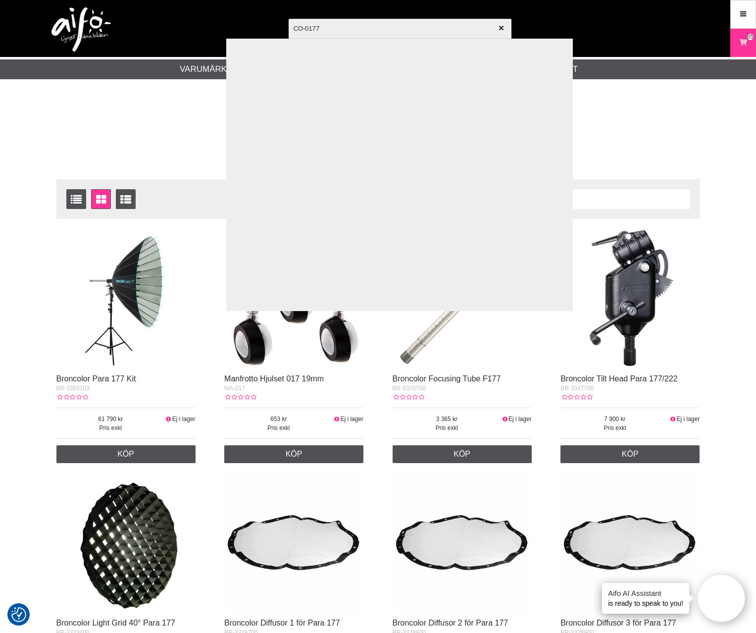
click at [175, 148] on div at bounding box center [378, 316] width 756 height 633
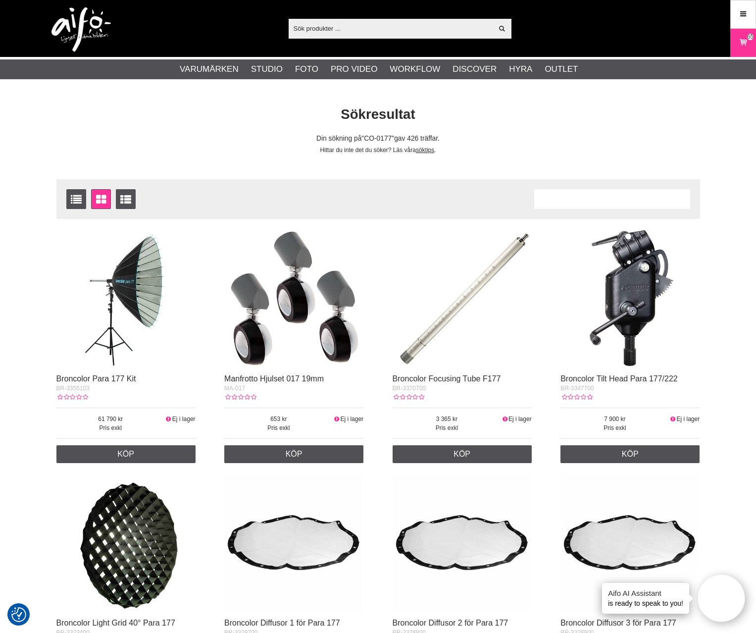
scroll to position [569, 0]
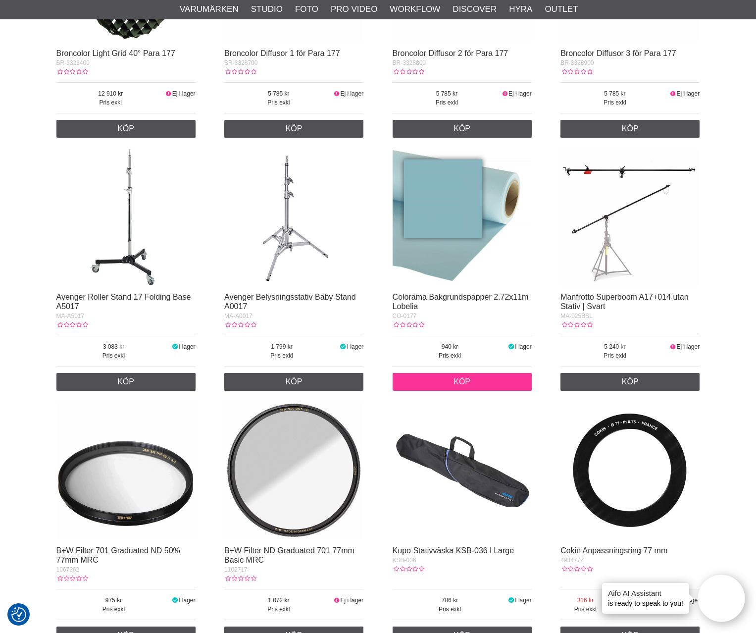
click at [444, 381] on link "Köp" at bounding box center [462, 382] width 139 height 18
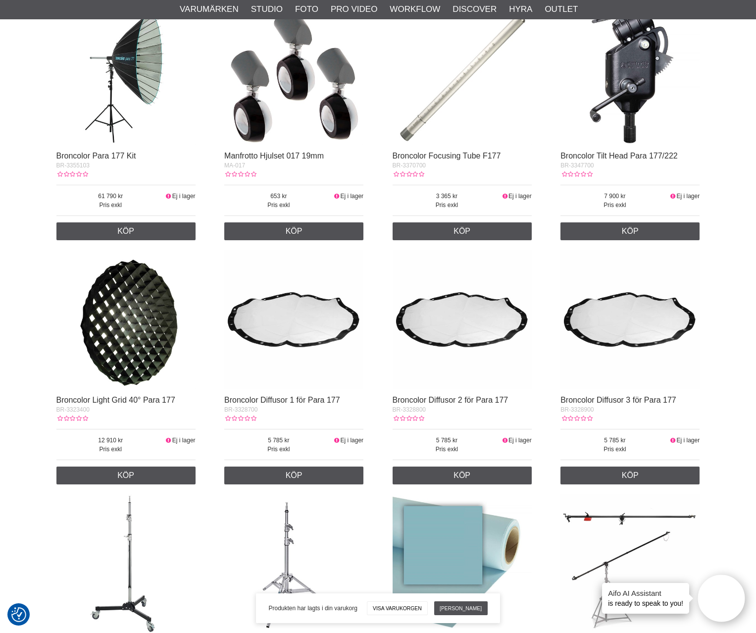
scroll to position [0, 0]
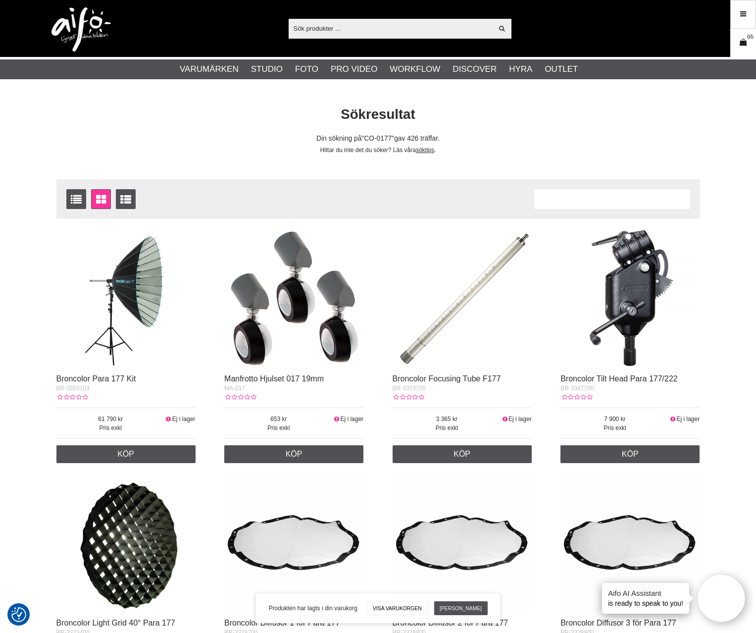
click at [740, 38] on icon at bounding box center [743, 42] width 10 height 11
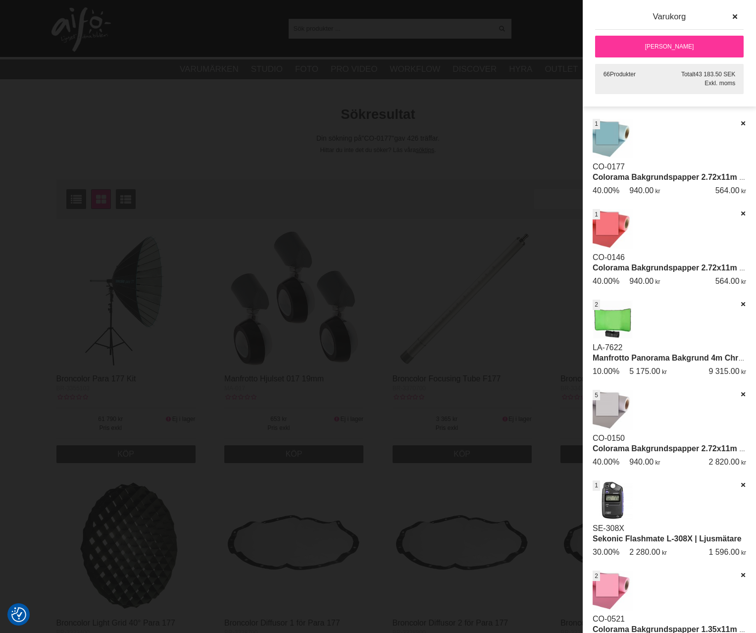
click at [648, 46] on link "[PERSON_NAME]" at bounding box center [669, 47] width 149 height 22
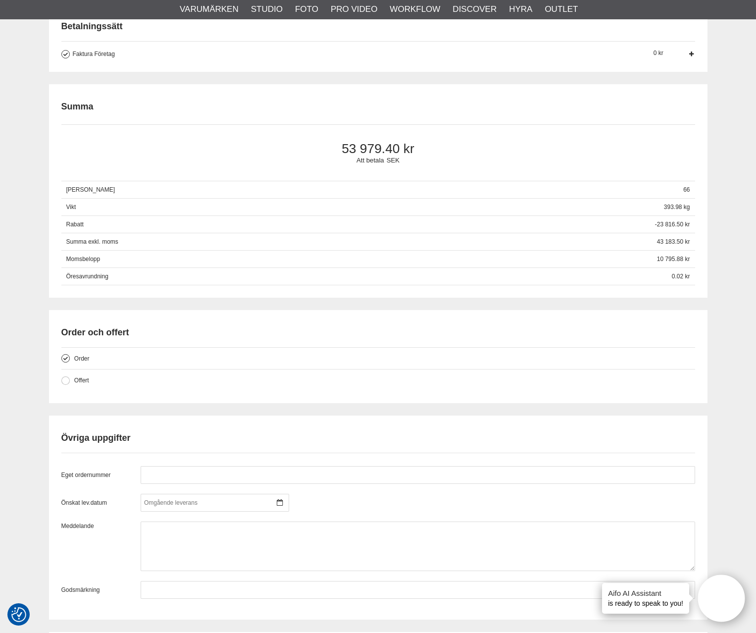
scroll to position [792, 0]
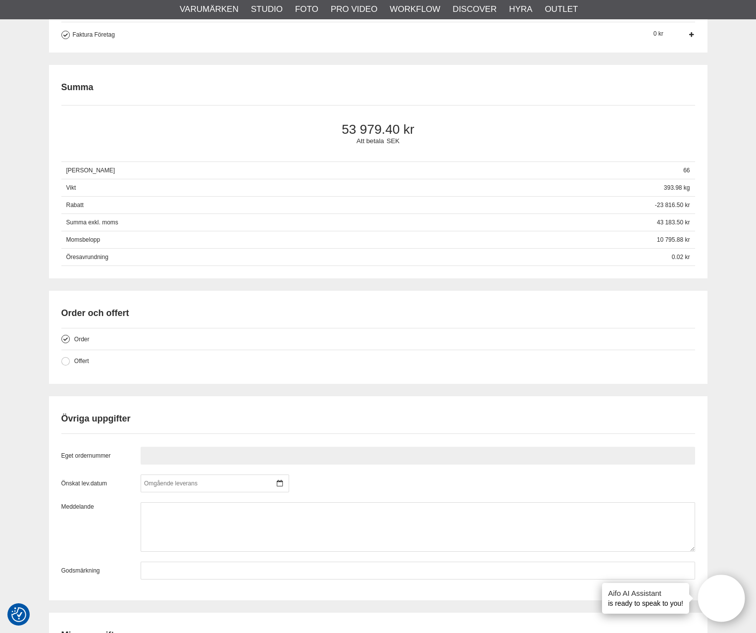
click at [178, 448] on input "text" at bounding box center [418, 456] width 555 height 18
paste input "PN211649"
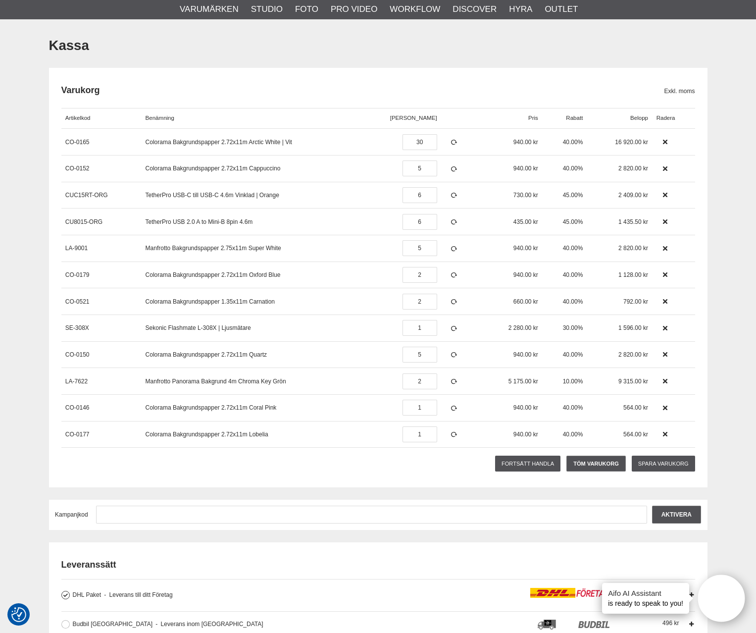
scroll to position [50, 0]
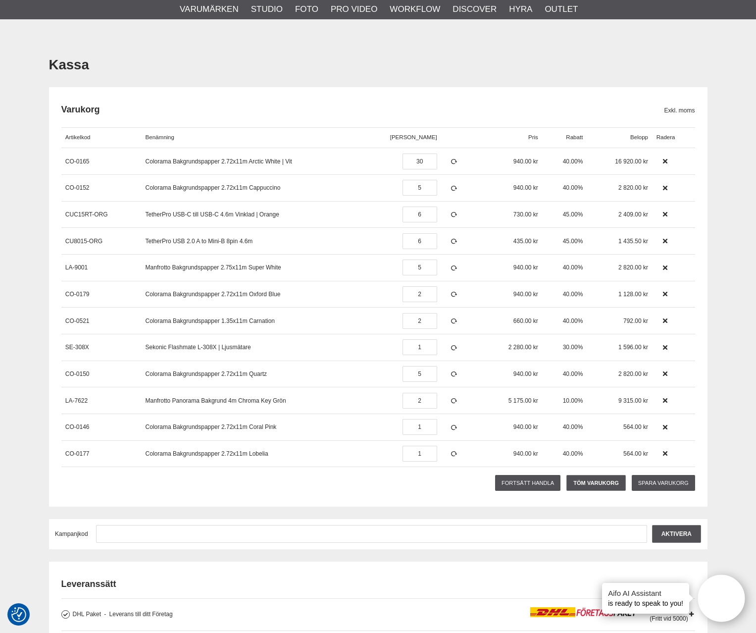
type input "PN211649"
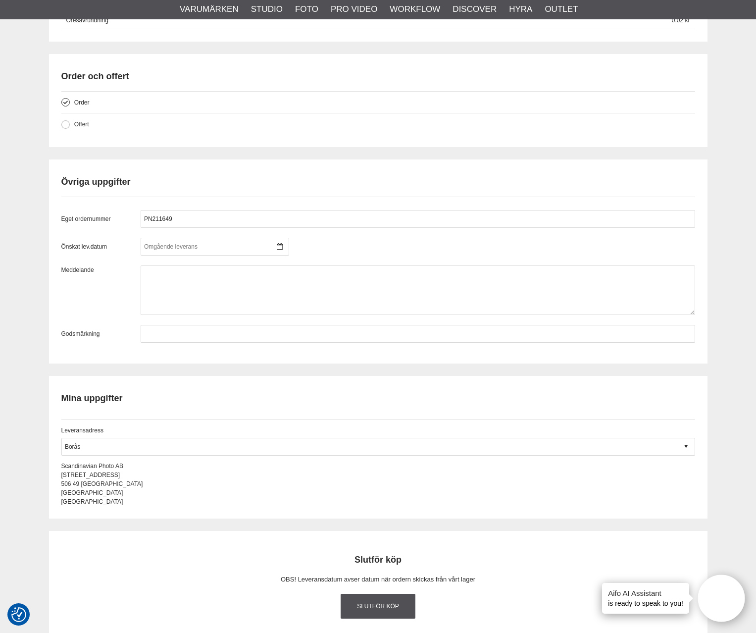
scroll to position [1040, 0]
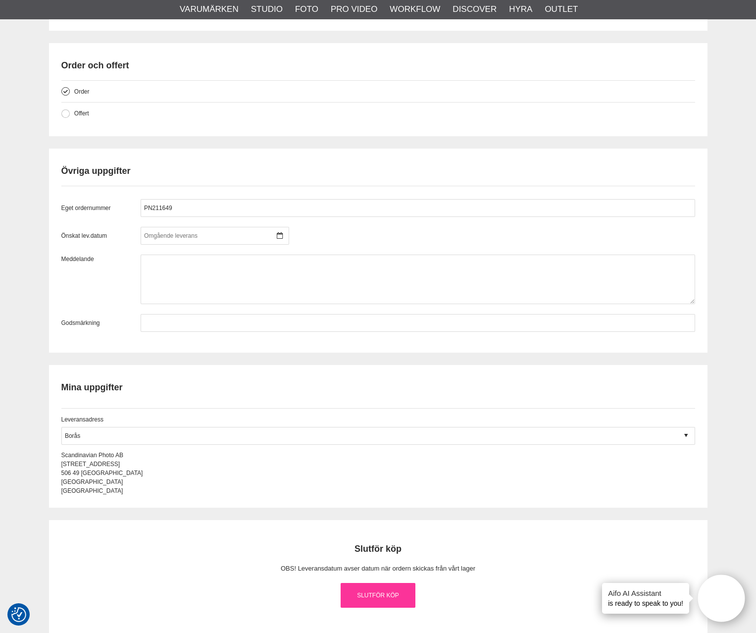
click at [369, 595] on link "Slutför köp" at bounding box center [378, 595] width 75 height 25
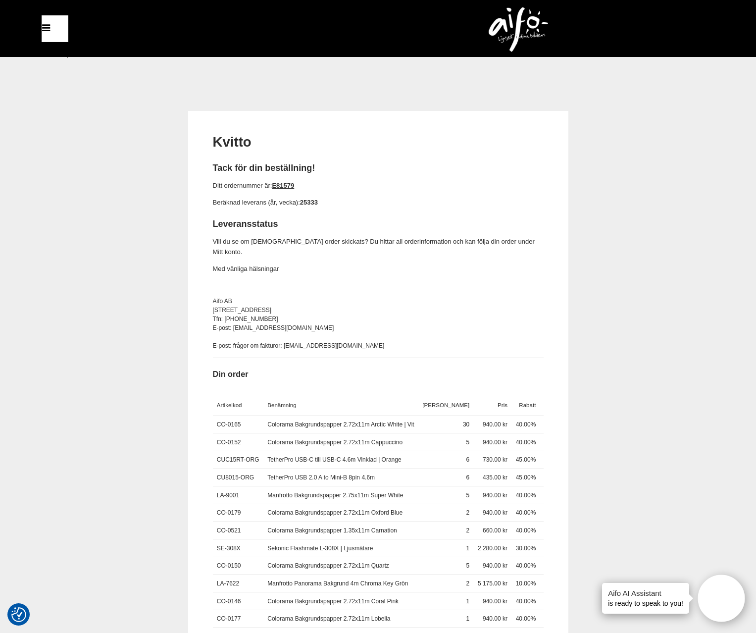
drag, startPoint x: 377, startPoint y: 228, endPoint x: 359, endPoint y: 210, distance: 25.6
click at [377, 221] on h2 "Leveransstatus" at bounding box center [378, 224] width 331 height 12
drag, startPoint x: 302, startPoint y: 190, endPoint x: 275, endPoint y: 191, distance: 26.8
click at [275, 191] on p "Ditt ordernummer är: E81579" at bounding box center [378, 186] width 331 height 10
copy link "E81579"
